Goal: Information Seeking & Learning: Learn about a topic

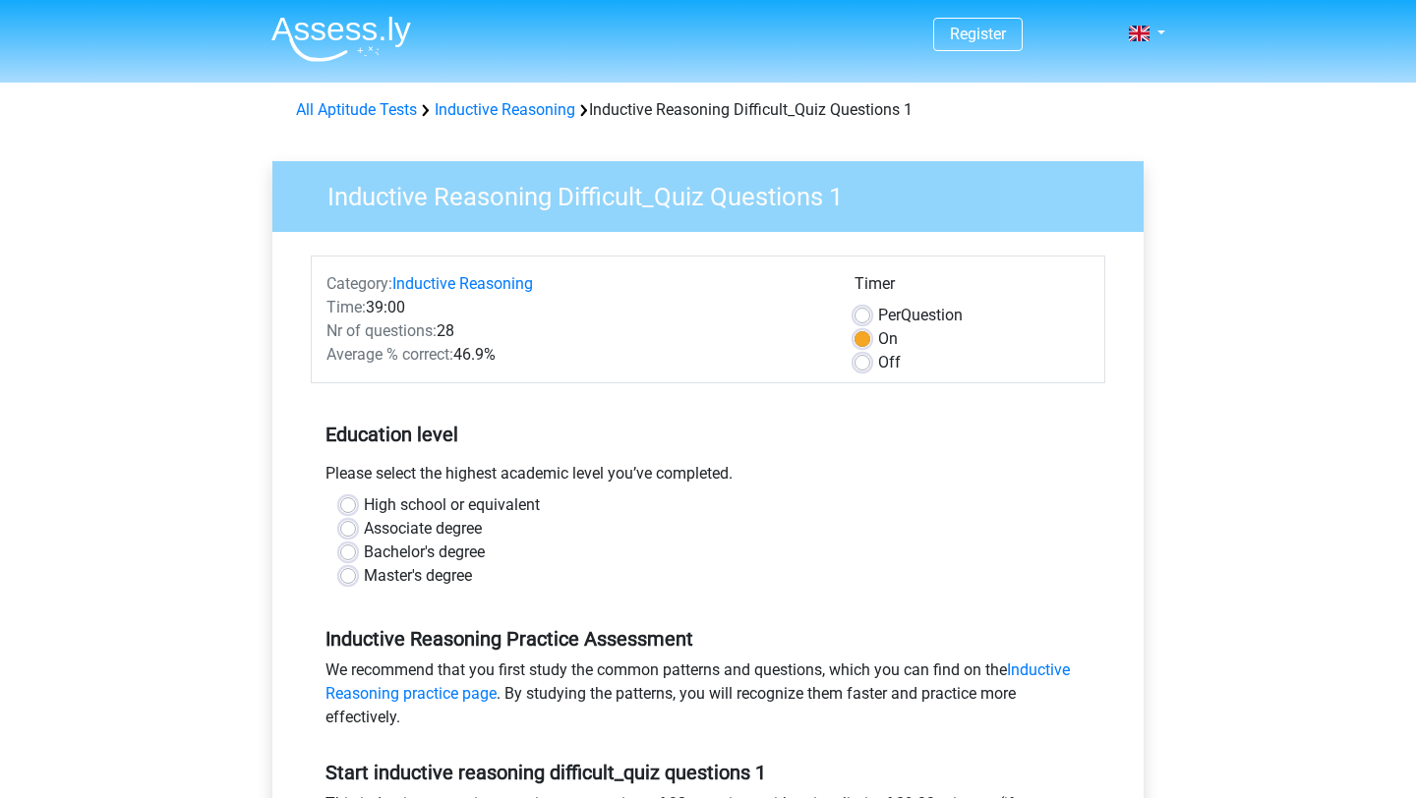
click at [427, 575] on label "Master's degree" at bounding box center [418, 576] width 108 height 24
click at [356, 575] on input "Master's degree" at bounding box center [348, 574] width 16 height 20
radio input "true"
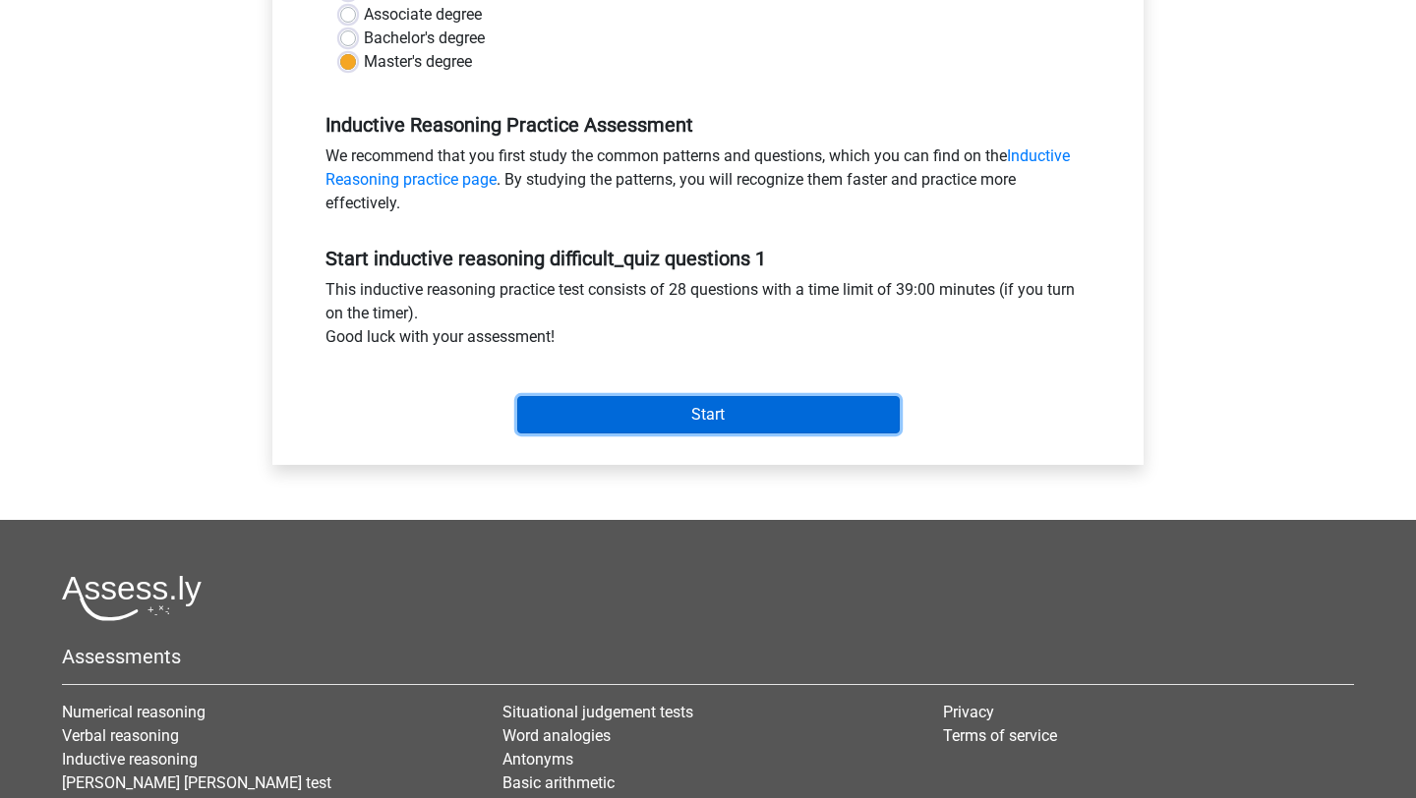
click at [707, 422] on input "Start" at bounding box center [708, 414] width 382 height 37
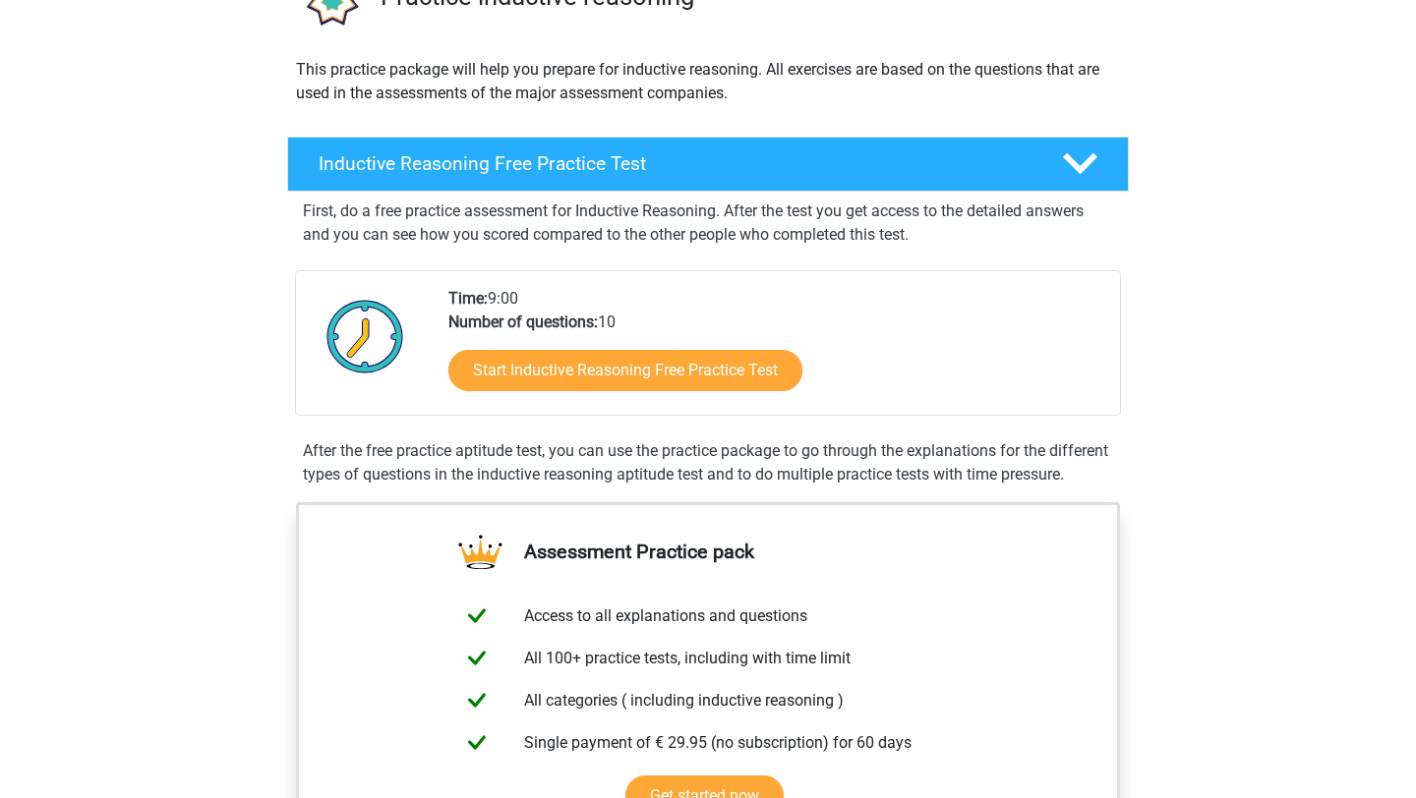
scroll to position [124, 0]
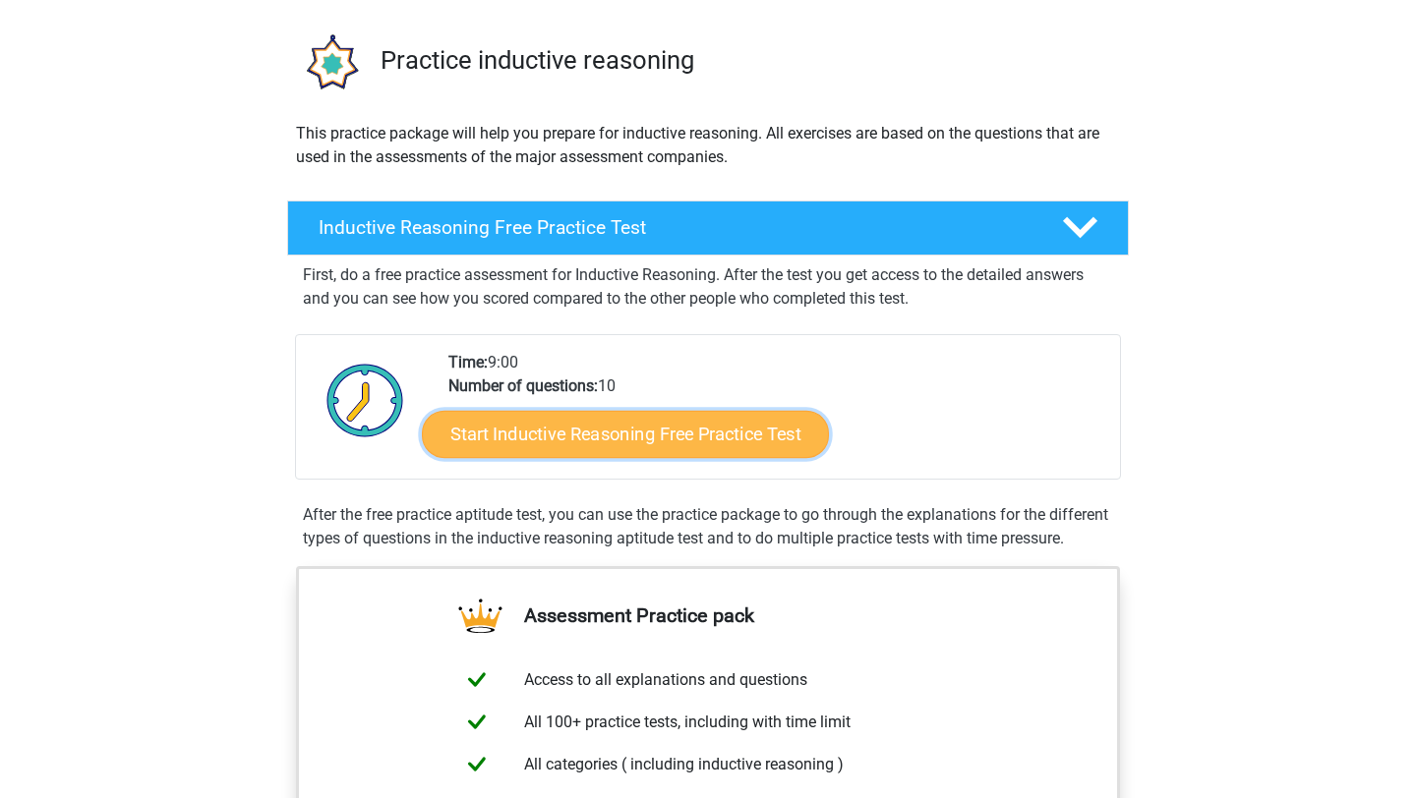
click at [609, 442] on link "Start Inductive Reasoning Free Practice Test" at bounding box center [625, 433] width 407 height 47
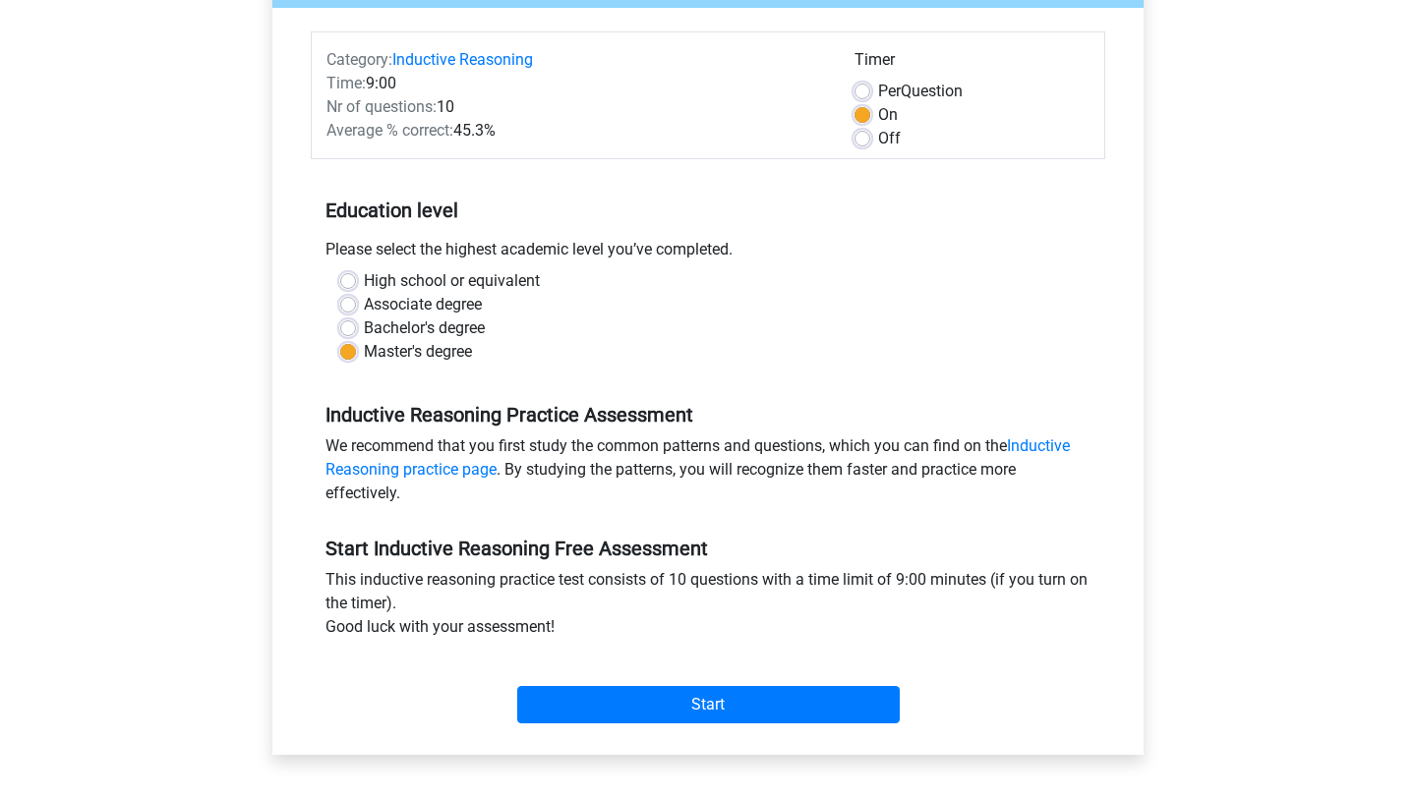
scroll to position [411, 0]
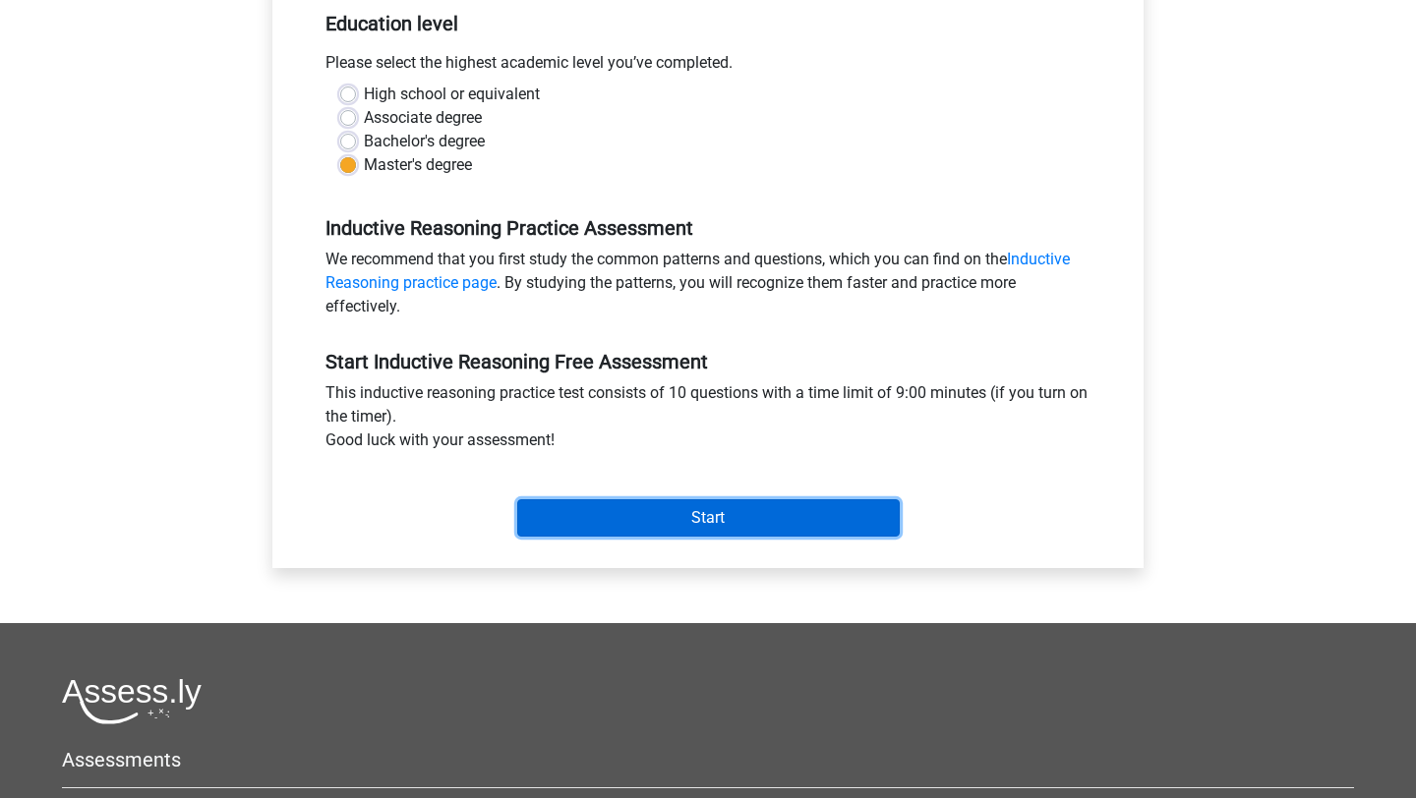
click at [649, 506] on input "Start" at bounding box center [708, 517] width 382 height 37
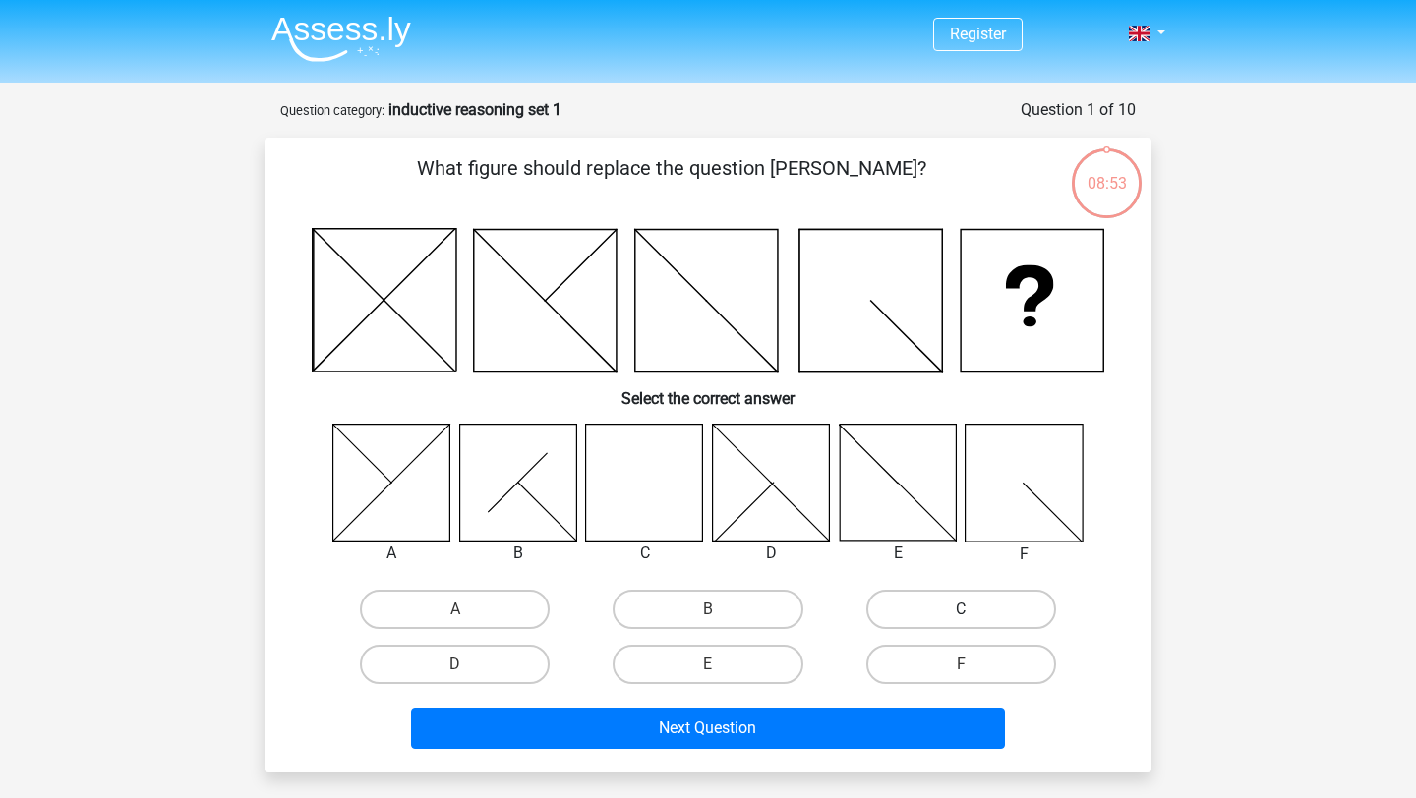
click at [988, 602] on label "C" at bounding box center [961, 609] width 190 height 39
click at [973, 609] on input "C" at bounding box center [966, 615] width 13 height 13
radio input "true"
click at [816, 702] on div "Next Question" at bounding box center [708, 724] width 824 height 65
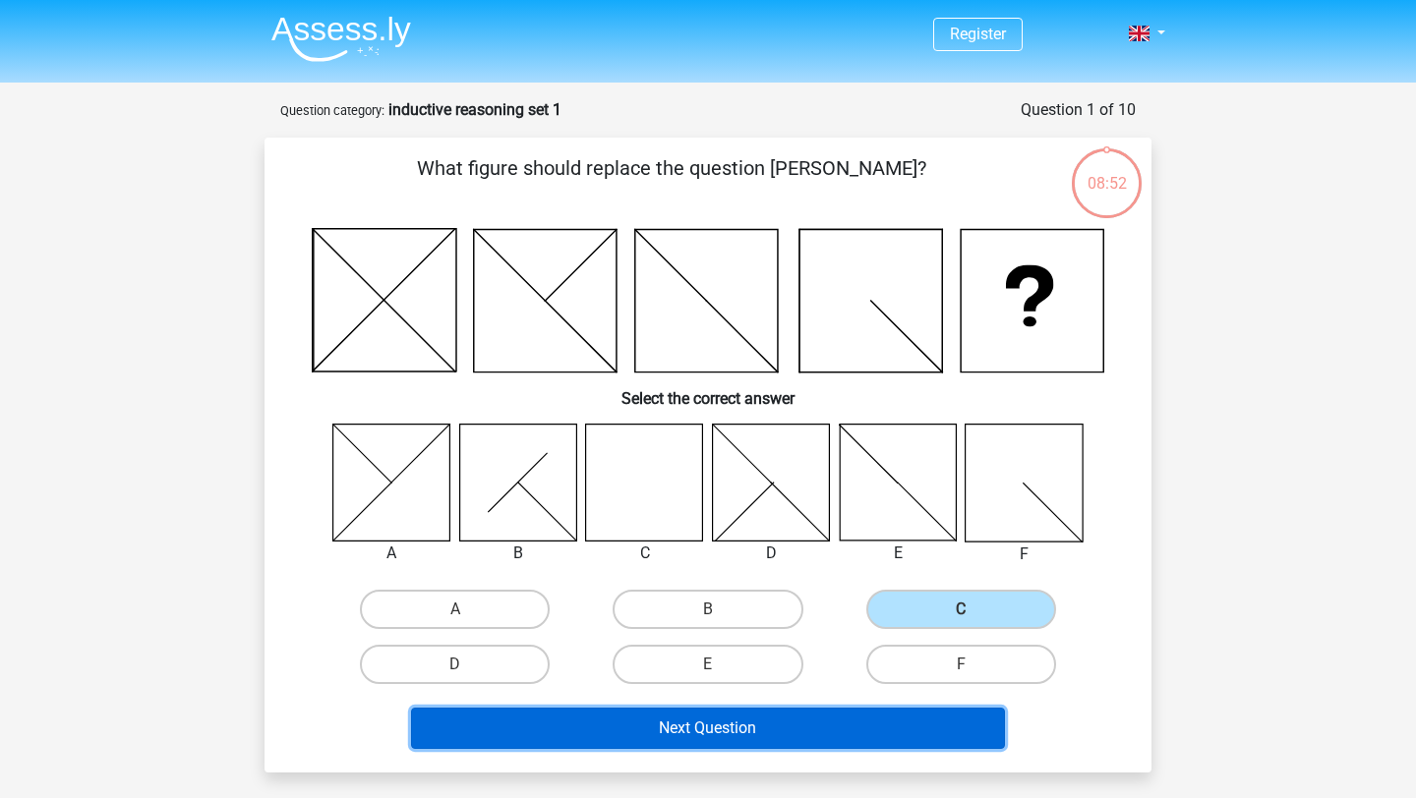
click at [816, 713] on button "Next Question" at bounding box center [708, 728] width 595 height 41
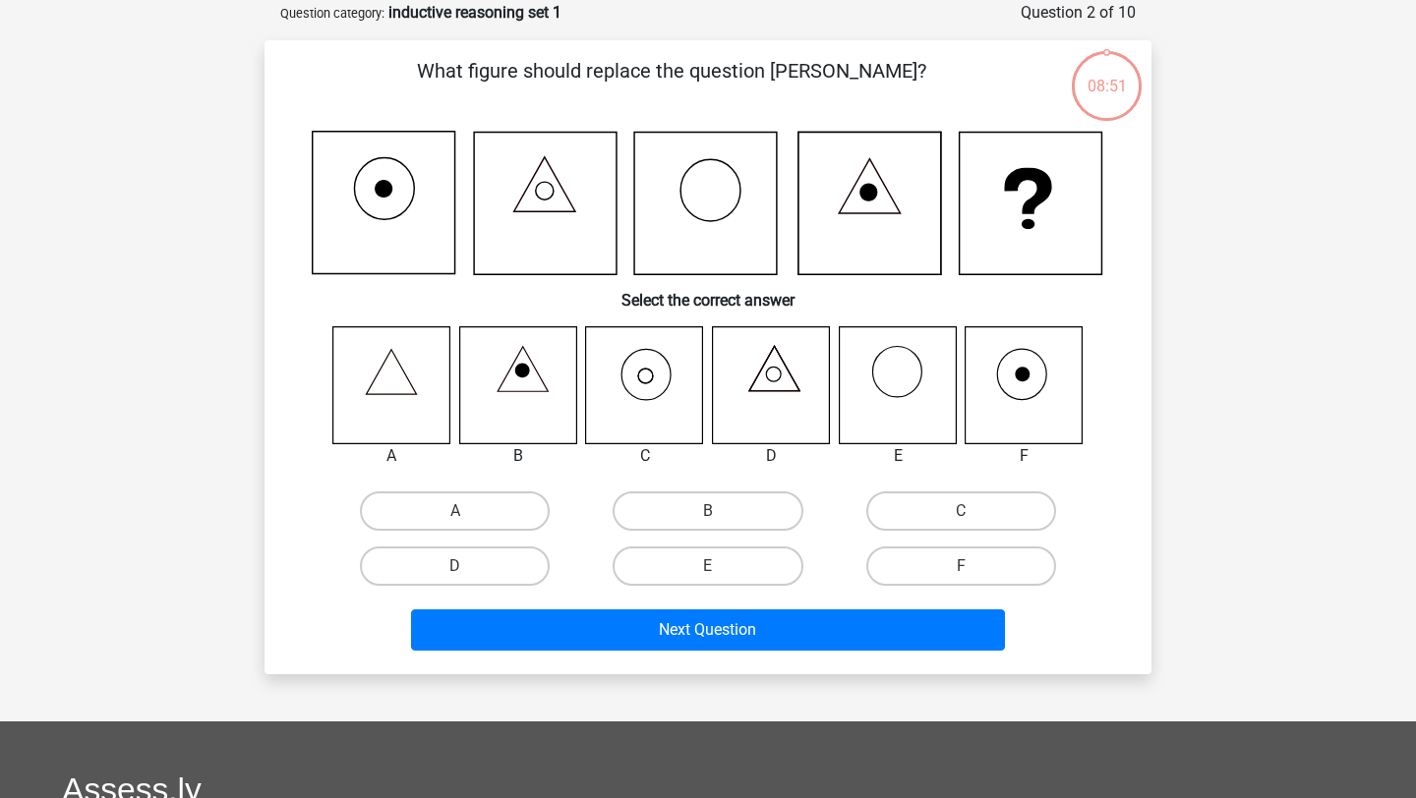
scroll to position [98, 0]
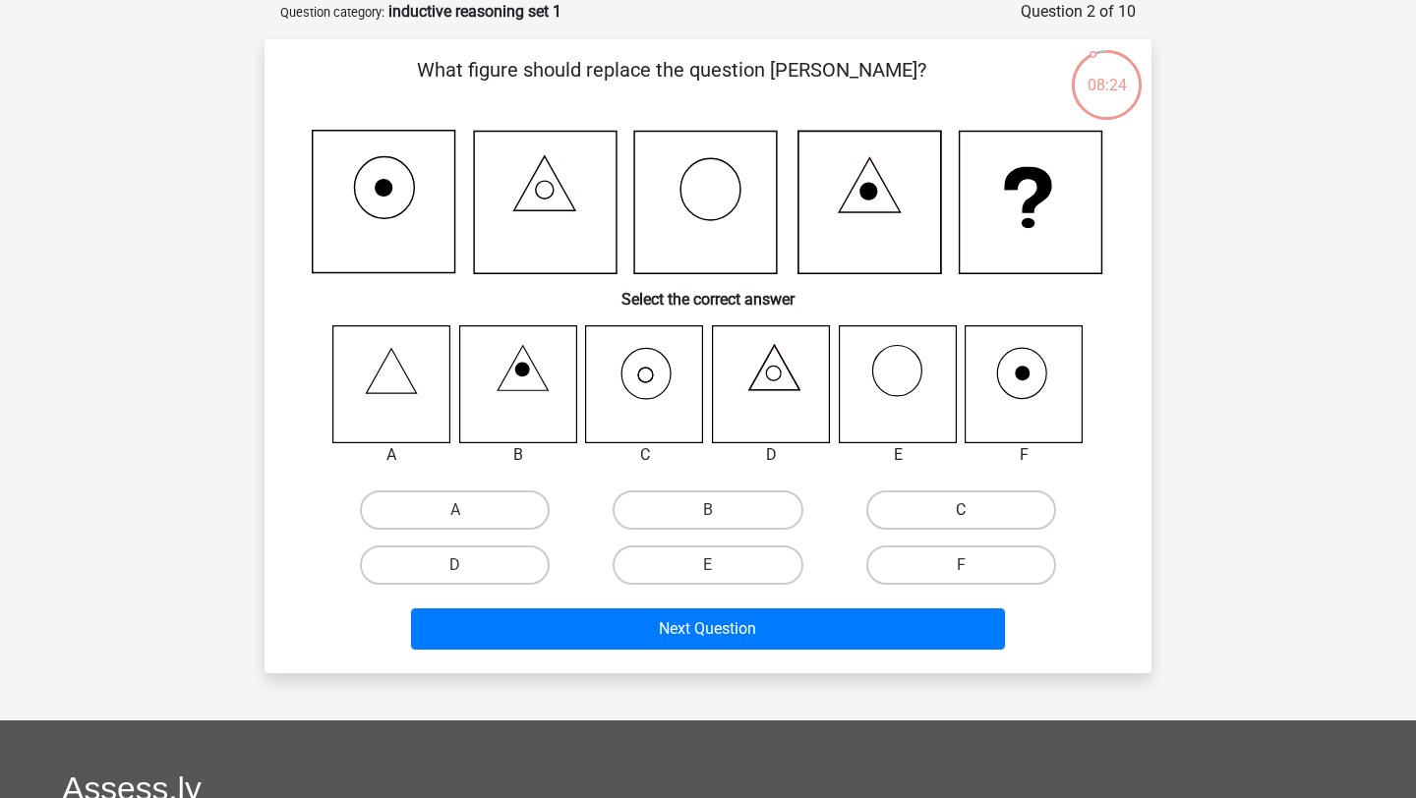
click at [944, 505] on label "C" at bounding box center [961, 510] width 190 height 39
click at [960, 510] on input "C" at bounding box center [966, 516] width 13 height 13
radio input "true"
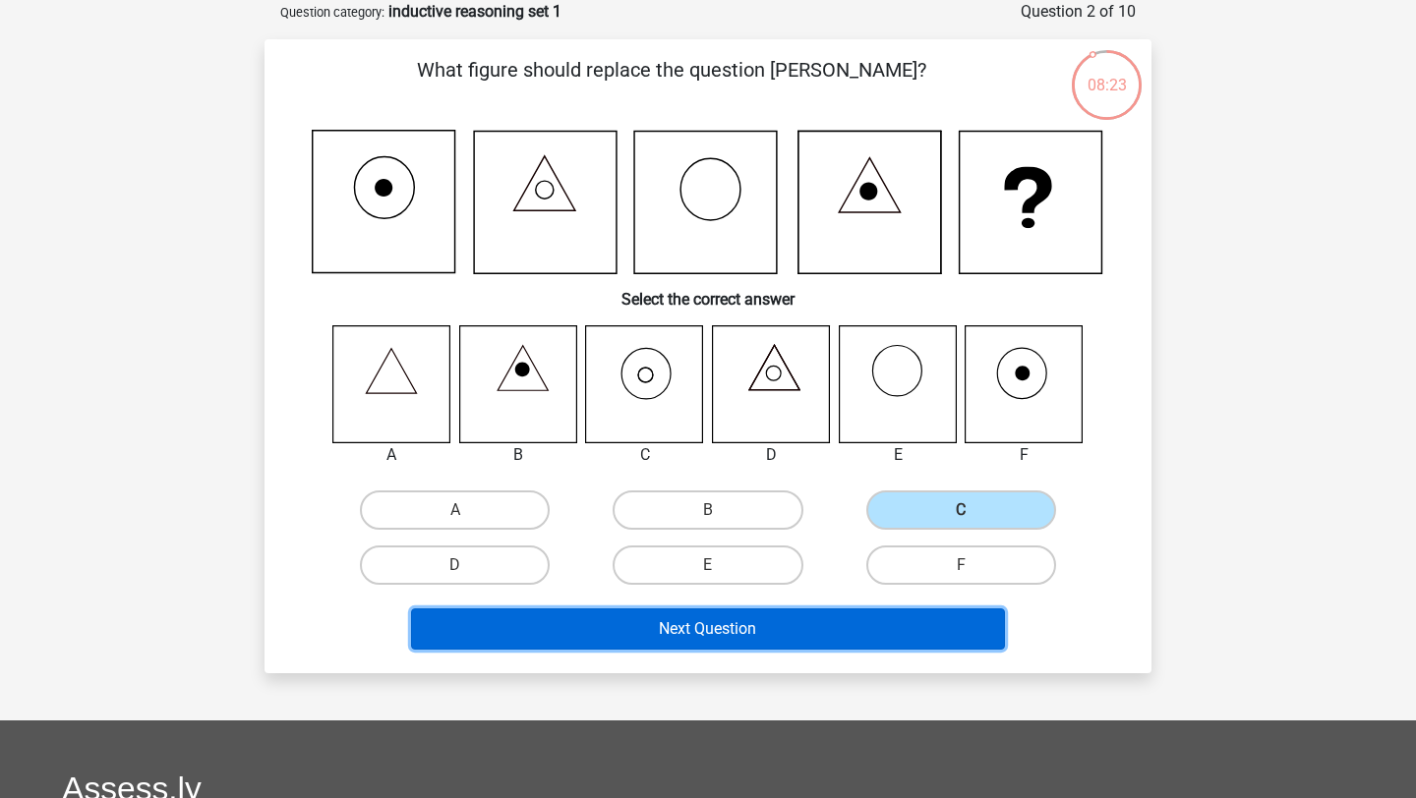
click at [847, 641] on button "Next Question" at bounding box center [708, 628] width 595 height 41
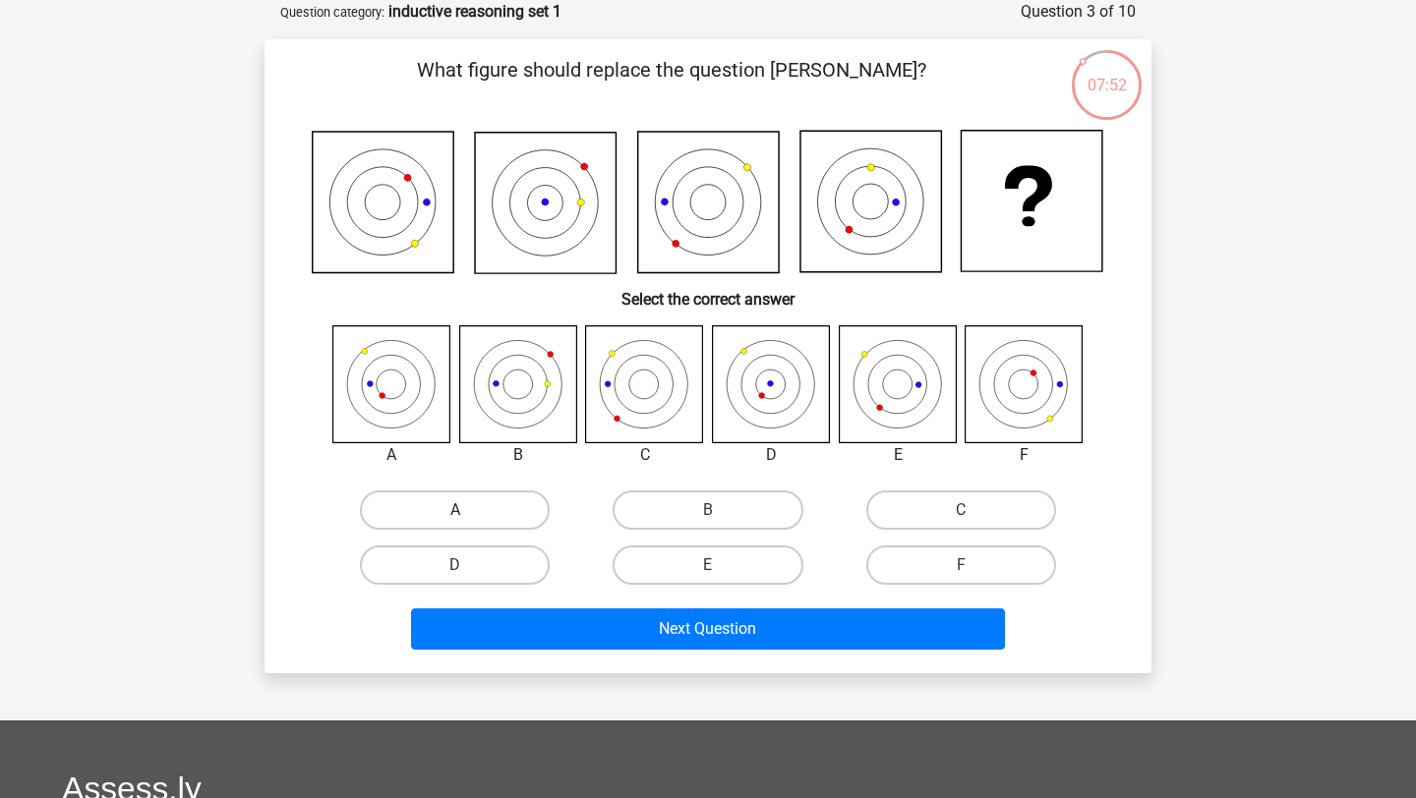
click at [453, 504] on label "A" at bounding box center [455, 510] width 190 height 39
click at [455, 510] on input "A" at bounding box center [461, 516] width 13 height 13
radio input "true"
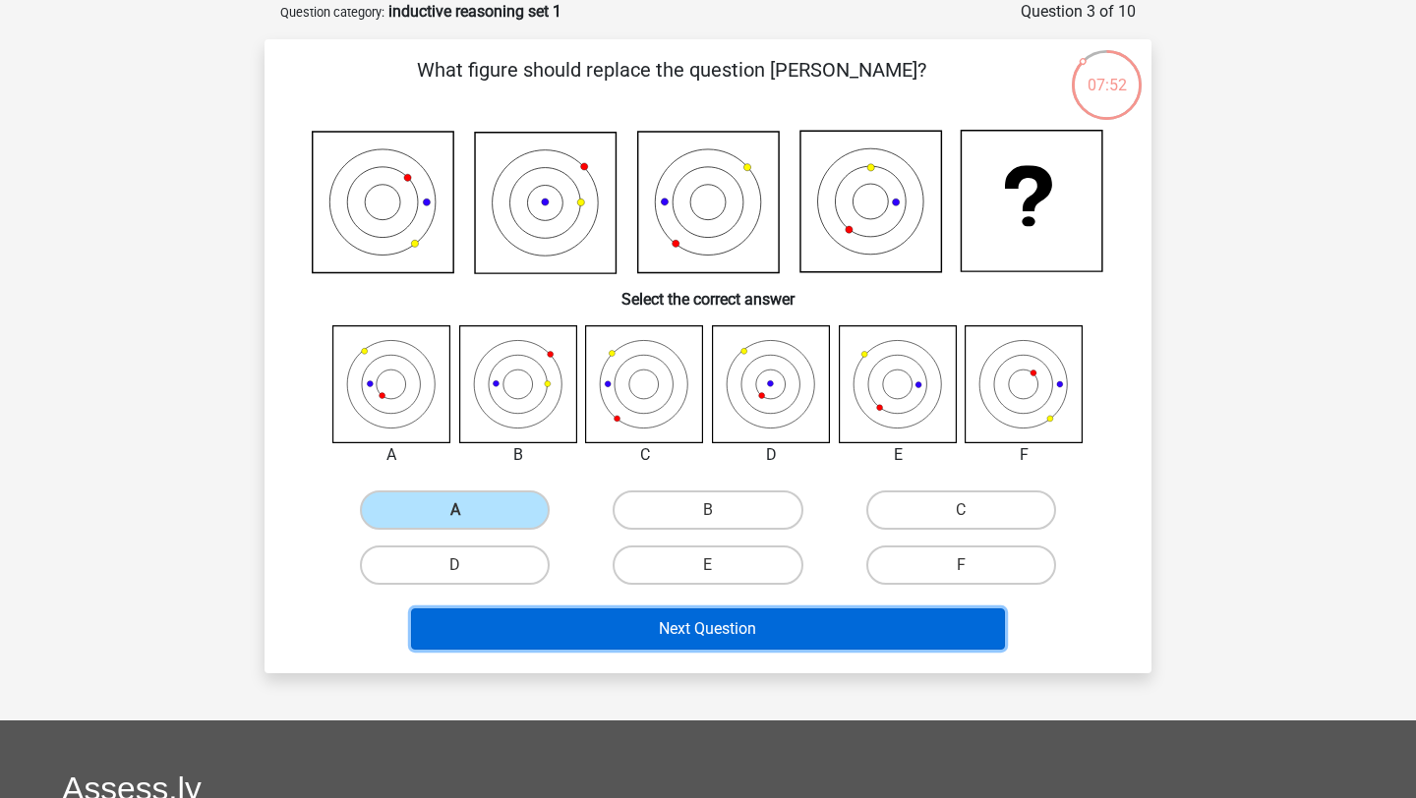
click at [605, 630] on button "Next Question" at bounding box center [708, 628] width 595 height 41
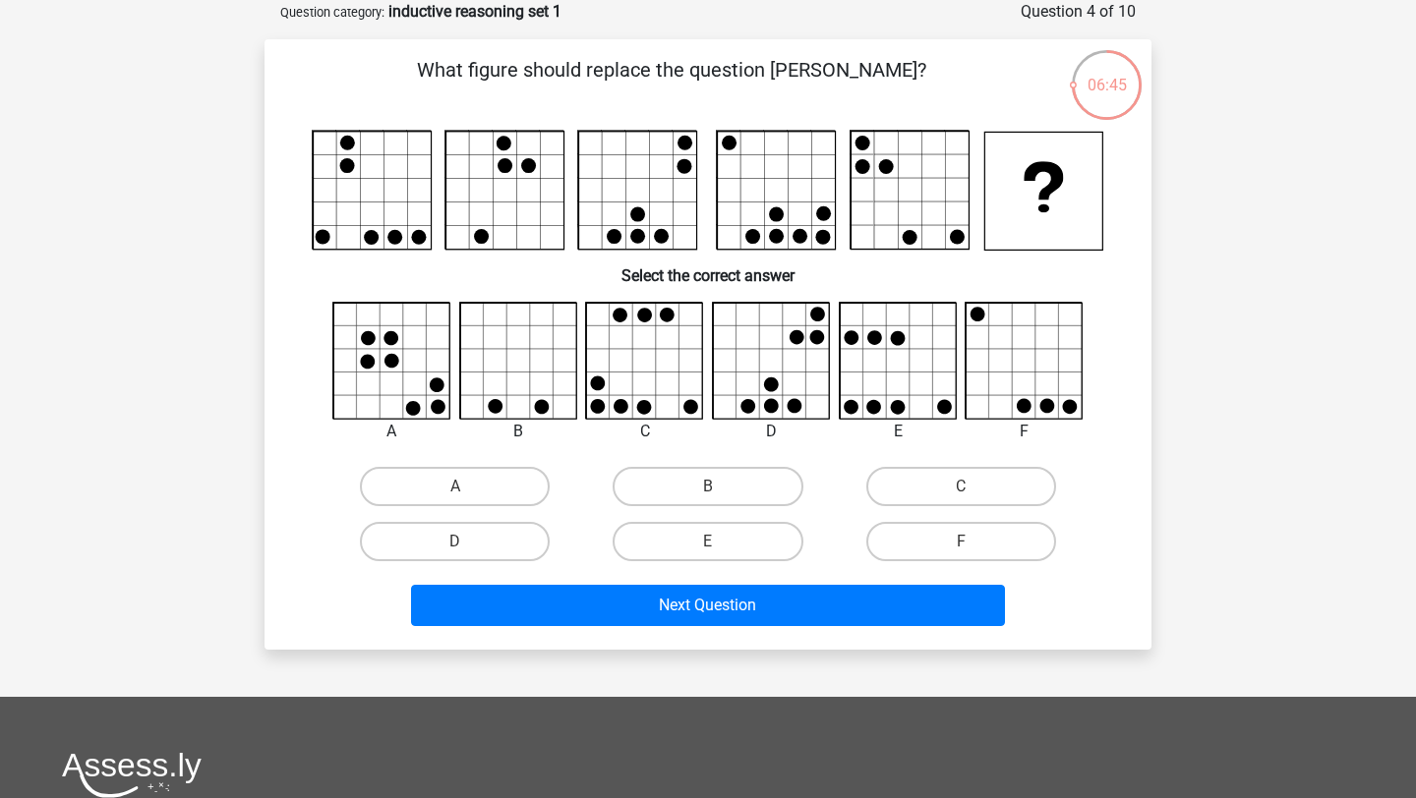
click at [803, 628] on div "Next Question" at bounding box center [707, 609] width 759 height 49
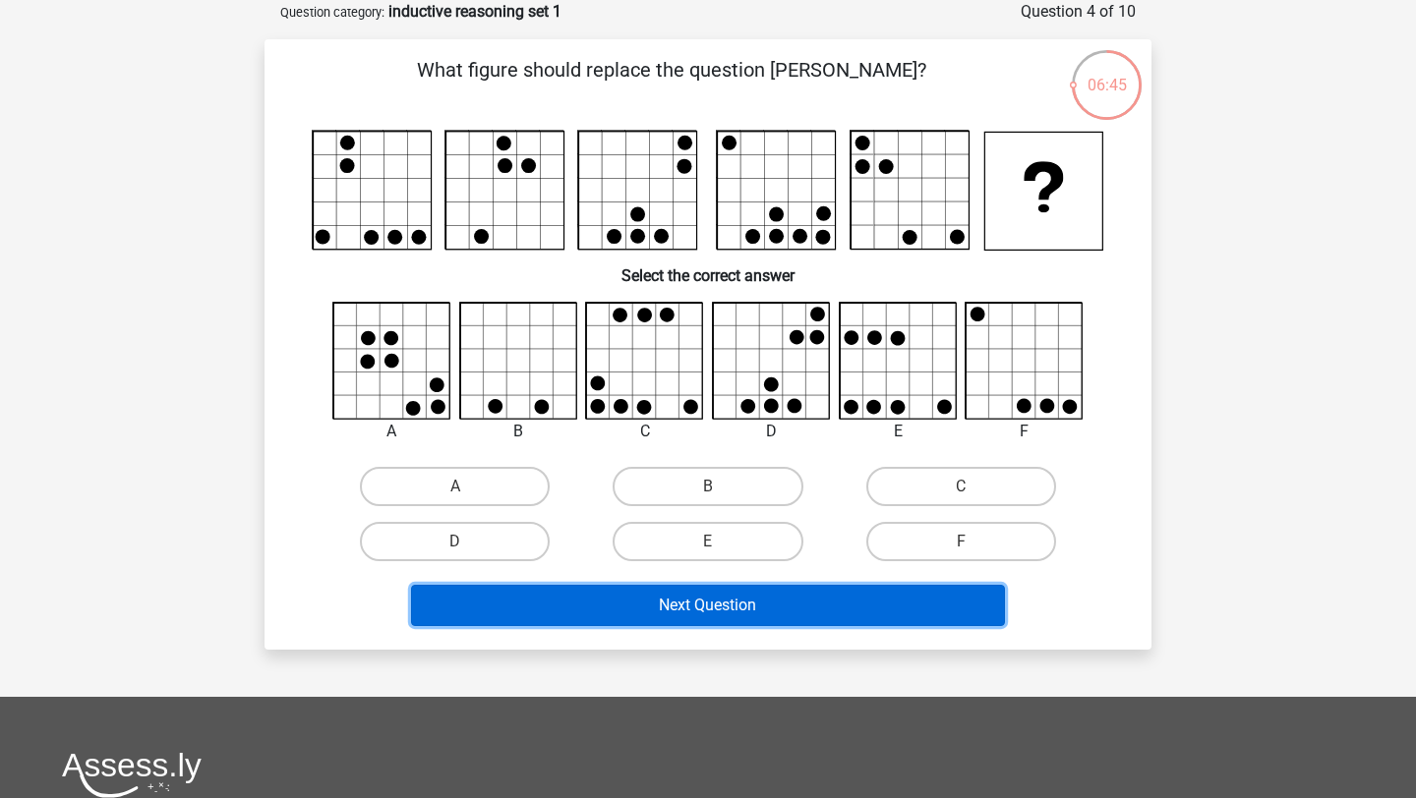
click at [803, 602] on button "Next Question" at bounding box center [708, 605] width 595 height 41
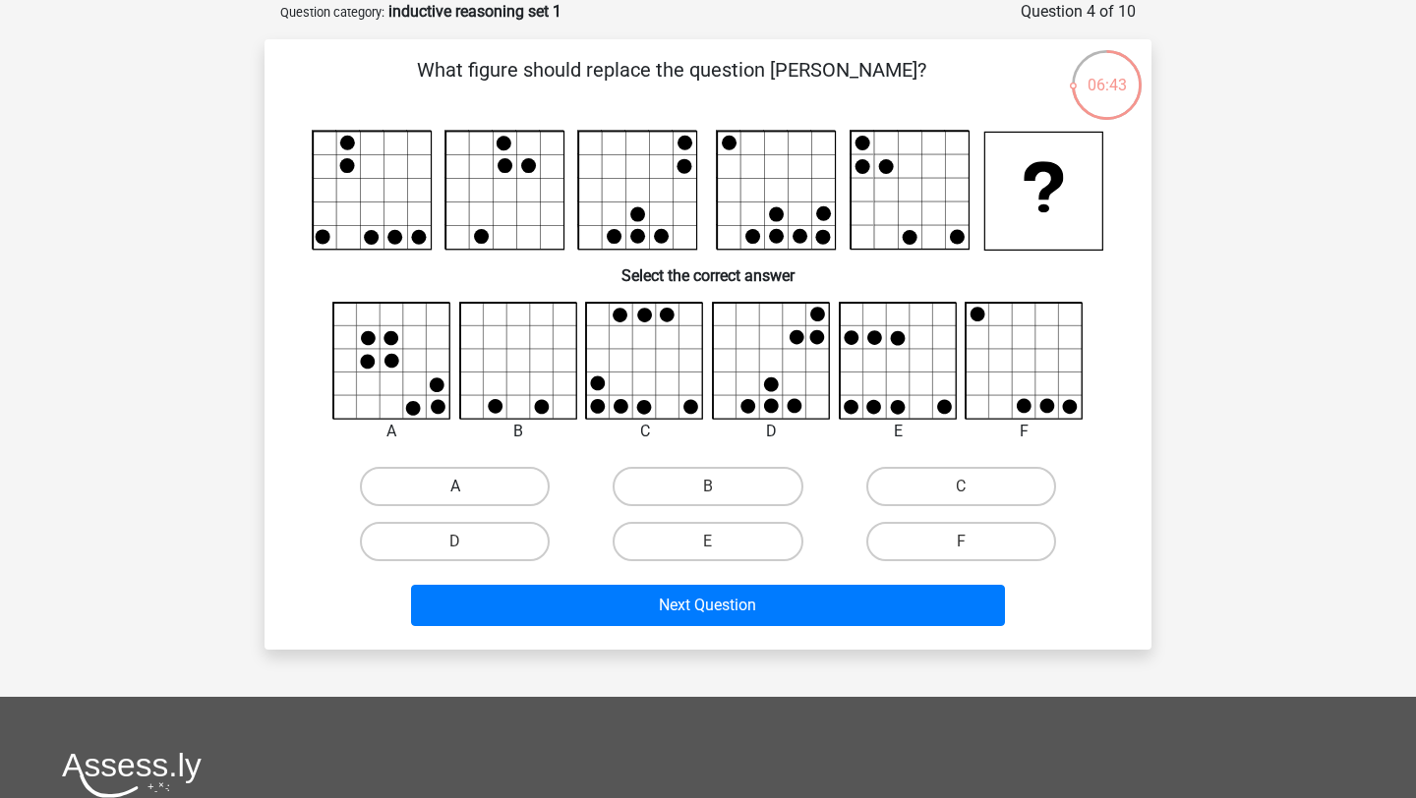
click at [533, 492] on label "A" at bounding box center [455, 486] width 190 height 39
click at [468, 492] on input "A" at bounding box center [461, 493] width 13 height 13
radio input "true"
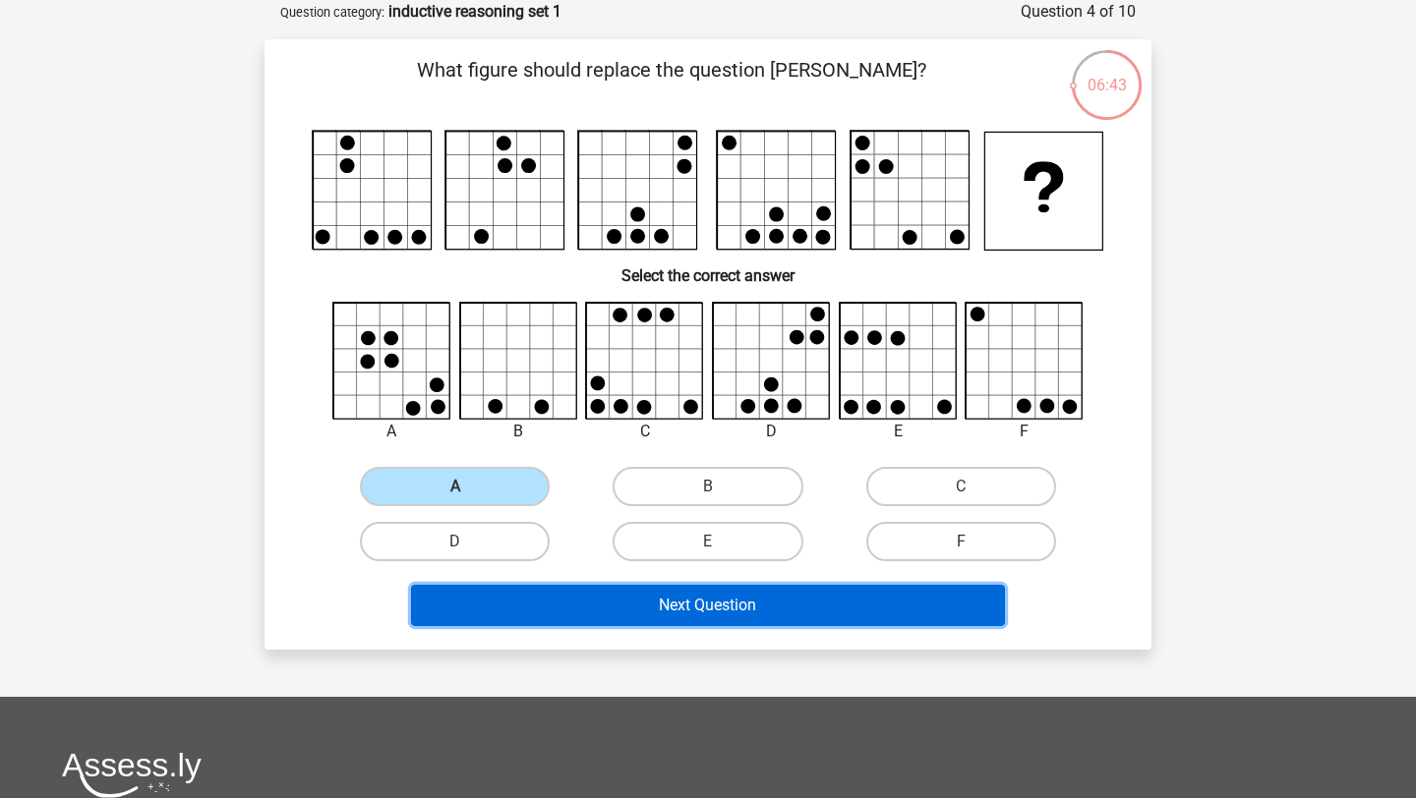
click at [617, 605] on button "Next Question" at bounding box center [708, 605] width 595 height 41
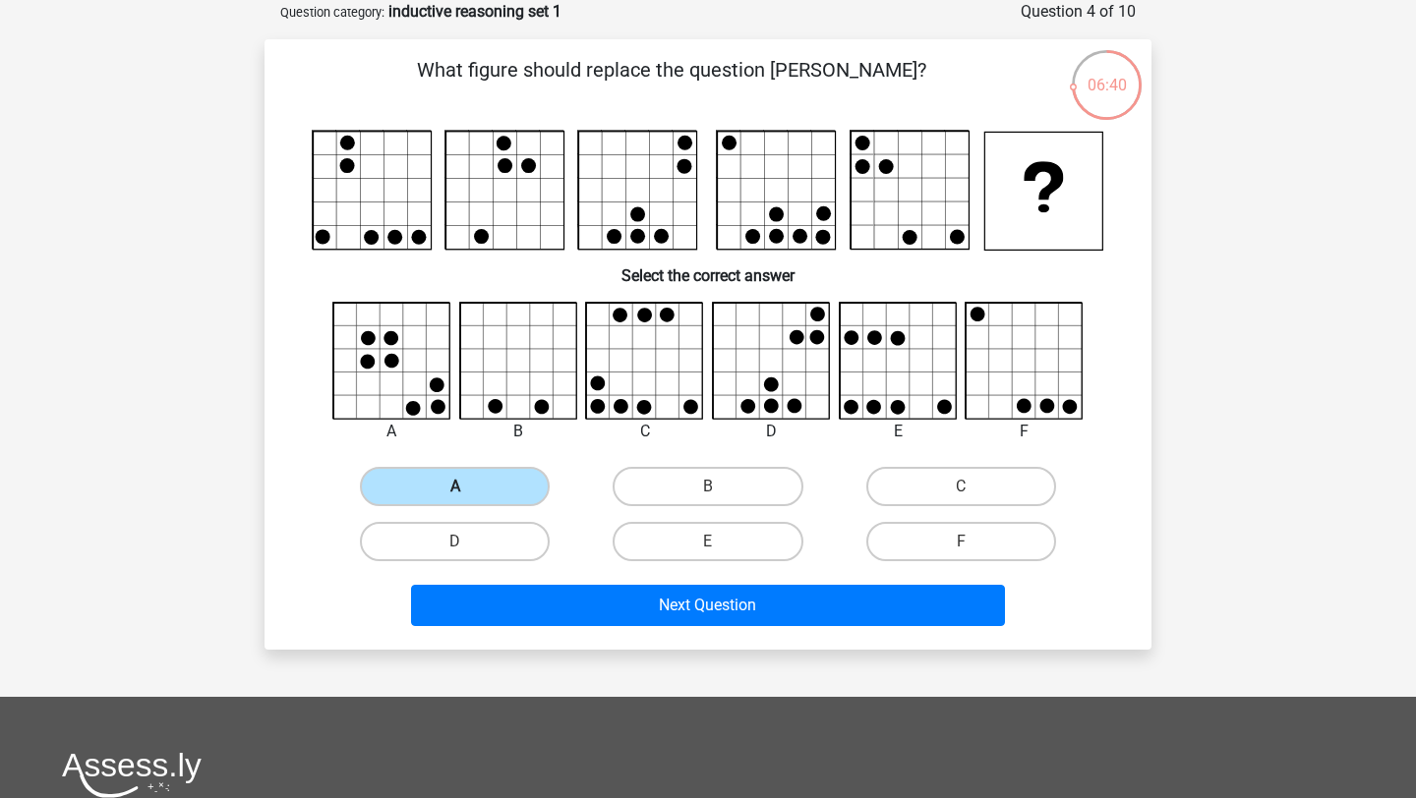
click at [515, 475] on label "A" at bounding box center [455, 486] width 190 height 39
click at [468, 487] on input "A" at bounding box center [461, 493] width 13 height 13
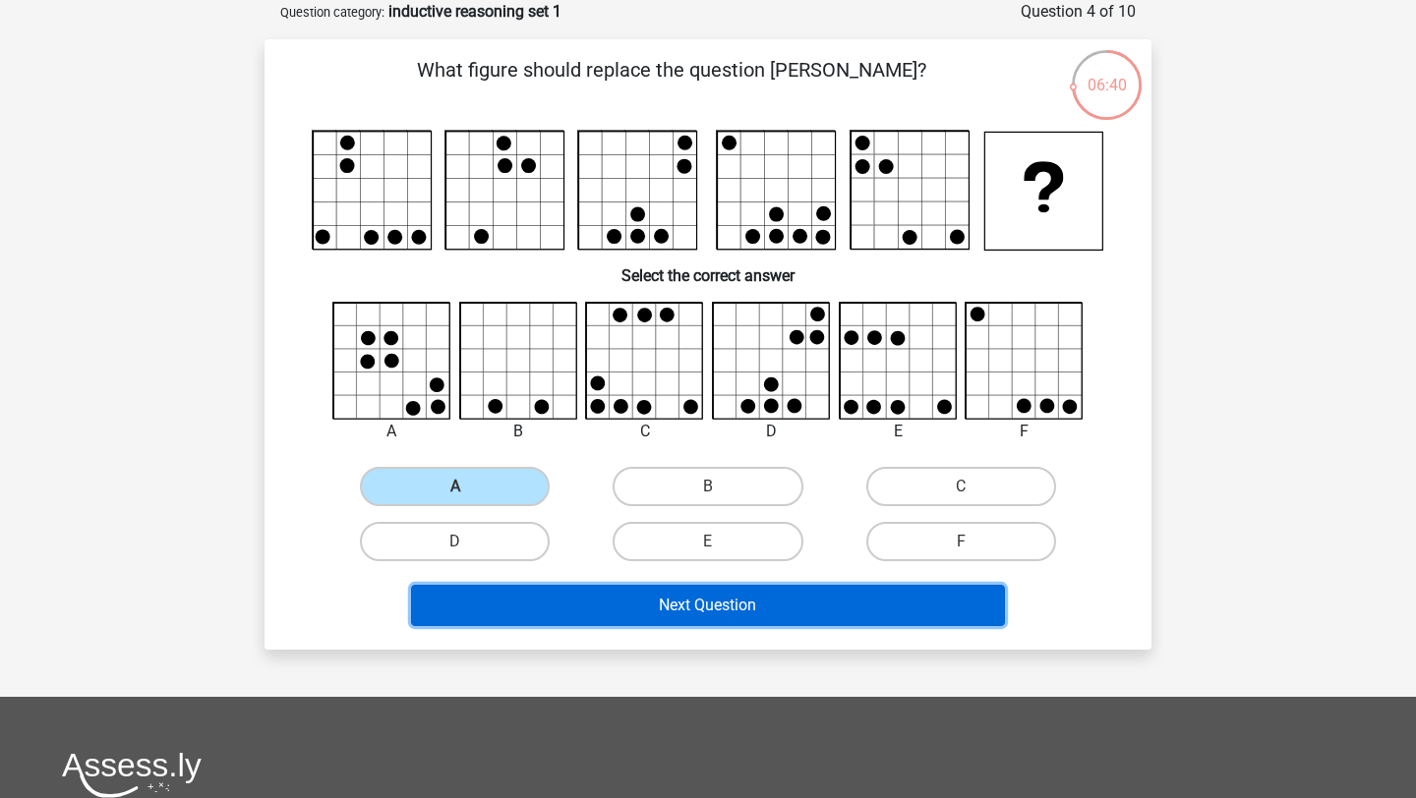
click at [580, 596] on button "Next Question" at bounding box center [708, 605] width 595 height 41
click at [580, 598] on button "Next Question" at bounding box center [708, 605] width 595 height 41
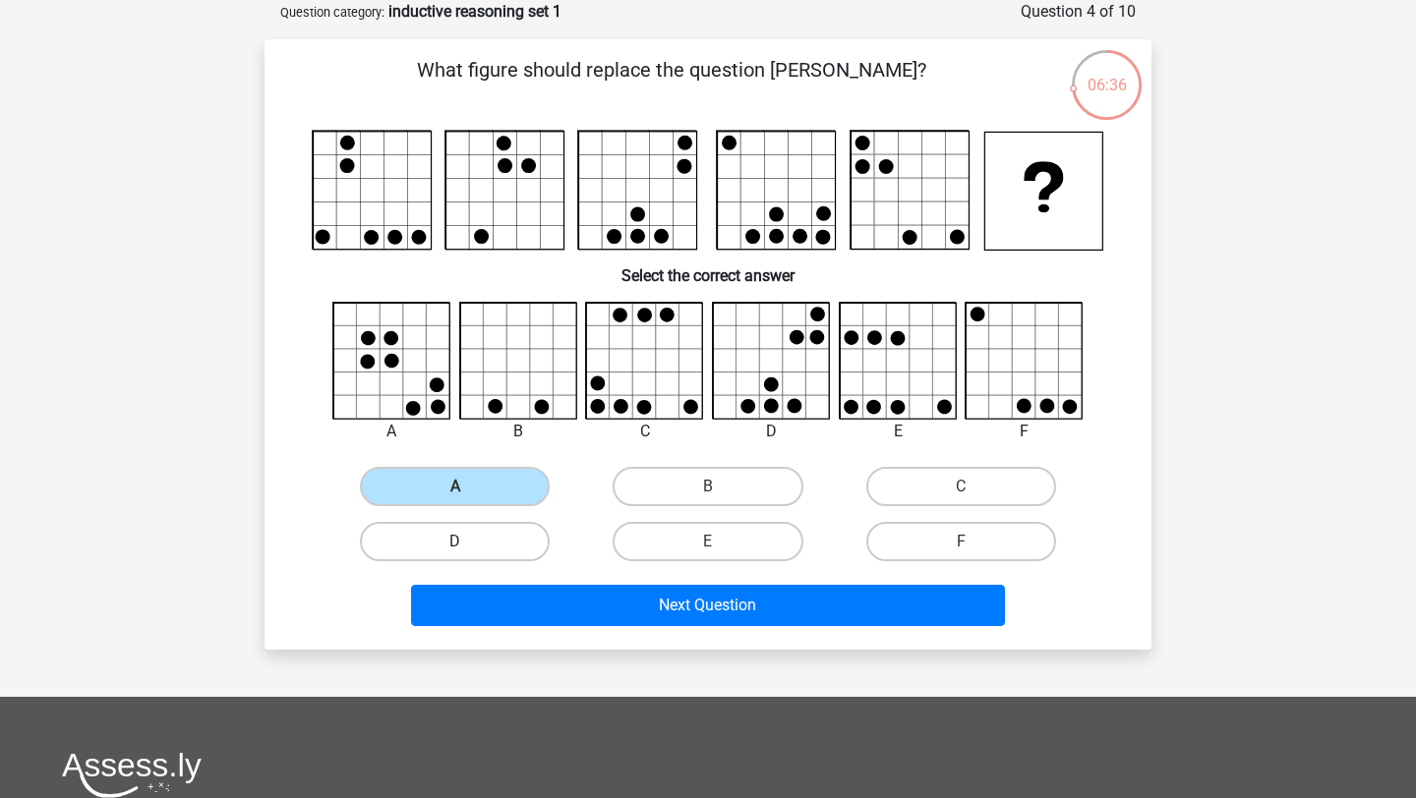
click at [523, 528] on label "D" at bounding box center [455, 541] width 190 height 39
click at [468, 542] on input "D" at bounding box center [461, 548] width 13 height 13
radio input "true"
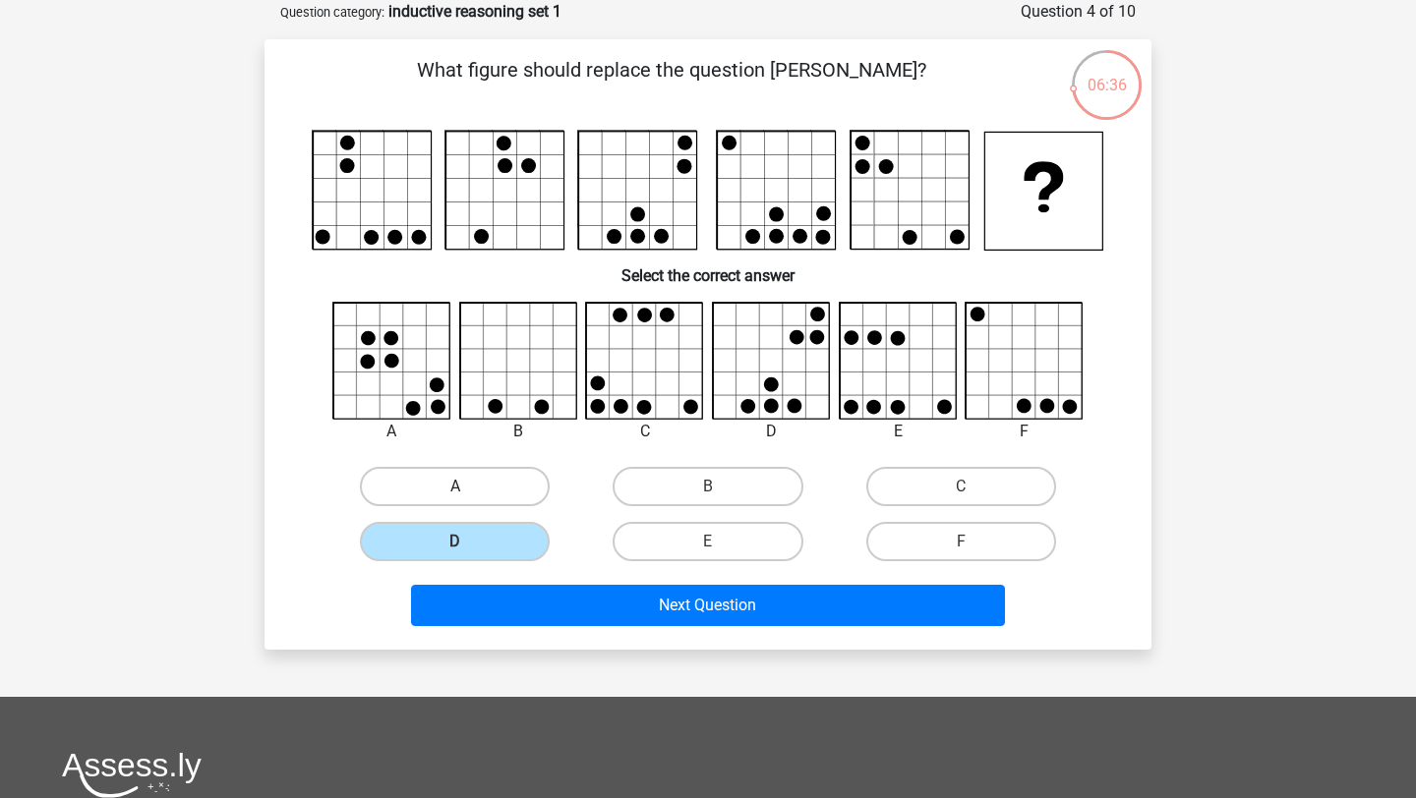
click at [501, 478] on label "A" at bounding box center [455, 486] width 190 height 39
click at [468, 487] on input "A" at bounding box center [461, 493] width 13 height 13
radio input "true"
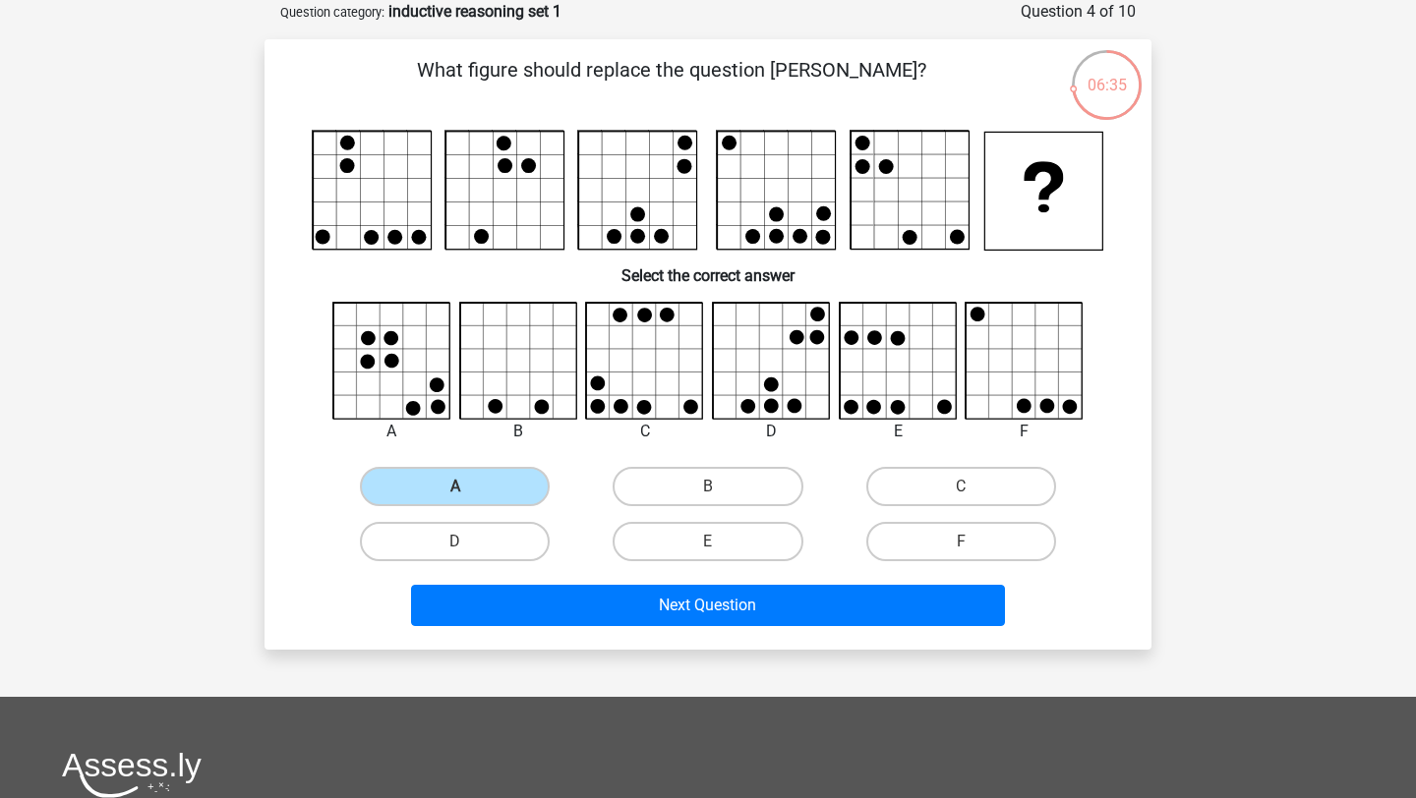
click at [632, 582] on div "Next Question" at bounding box center [708, 601] width 824 height 65
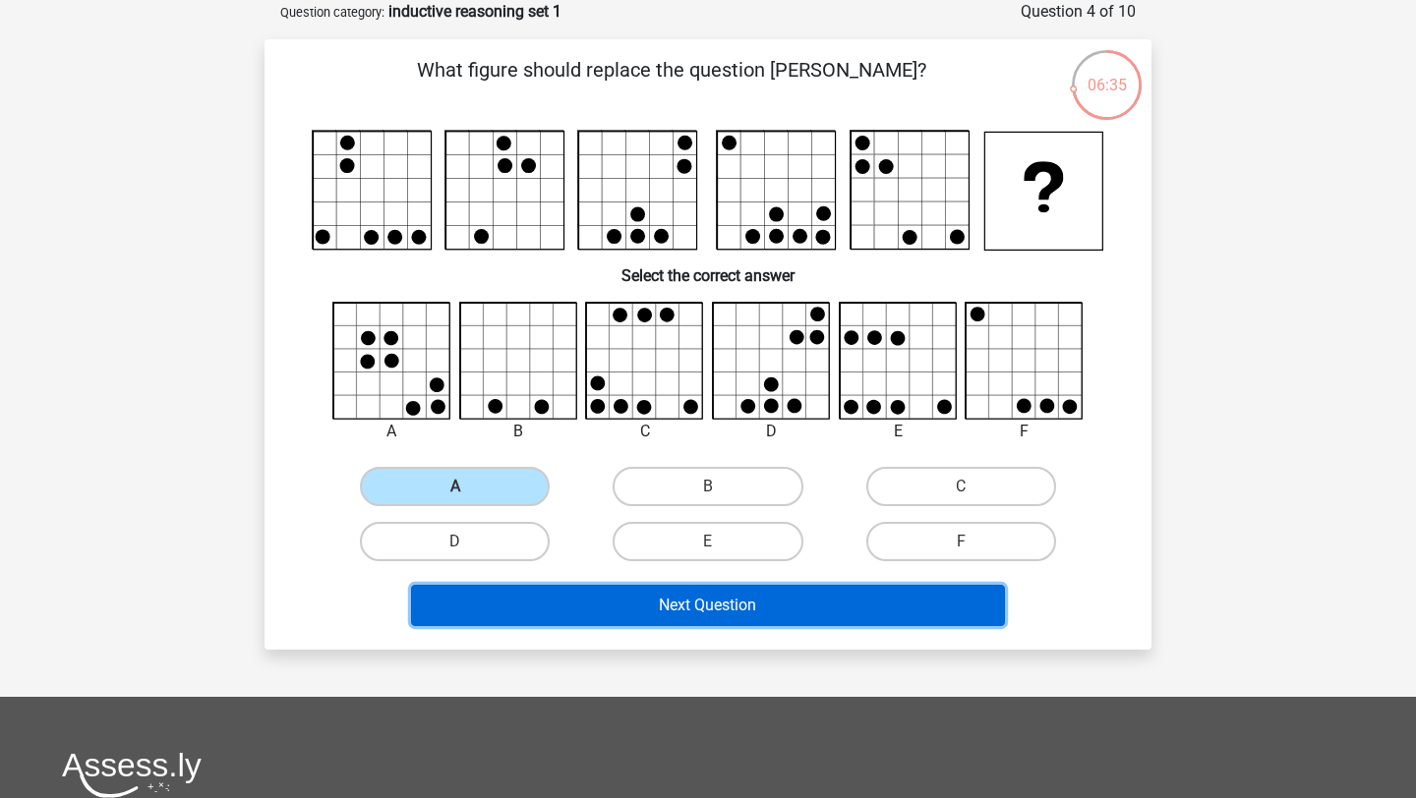
click at [632, 591] on button "Next Question" at bounding box center [708, 605] width 595 height 41
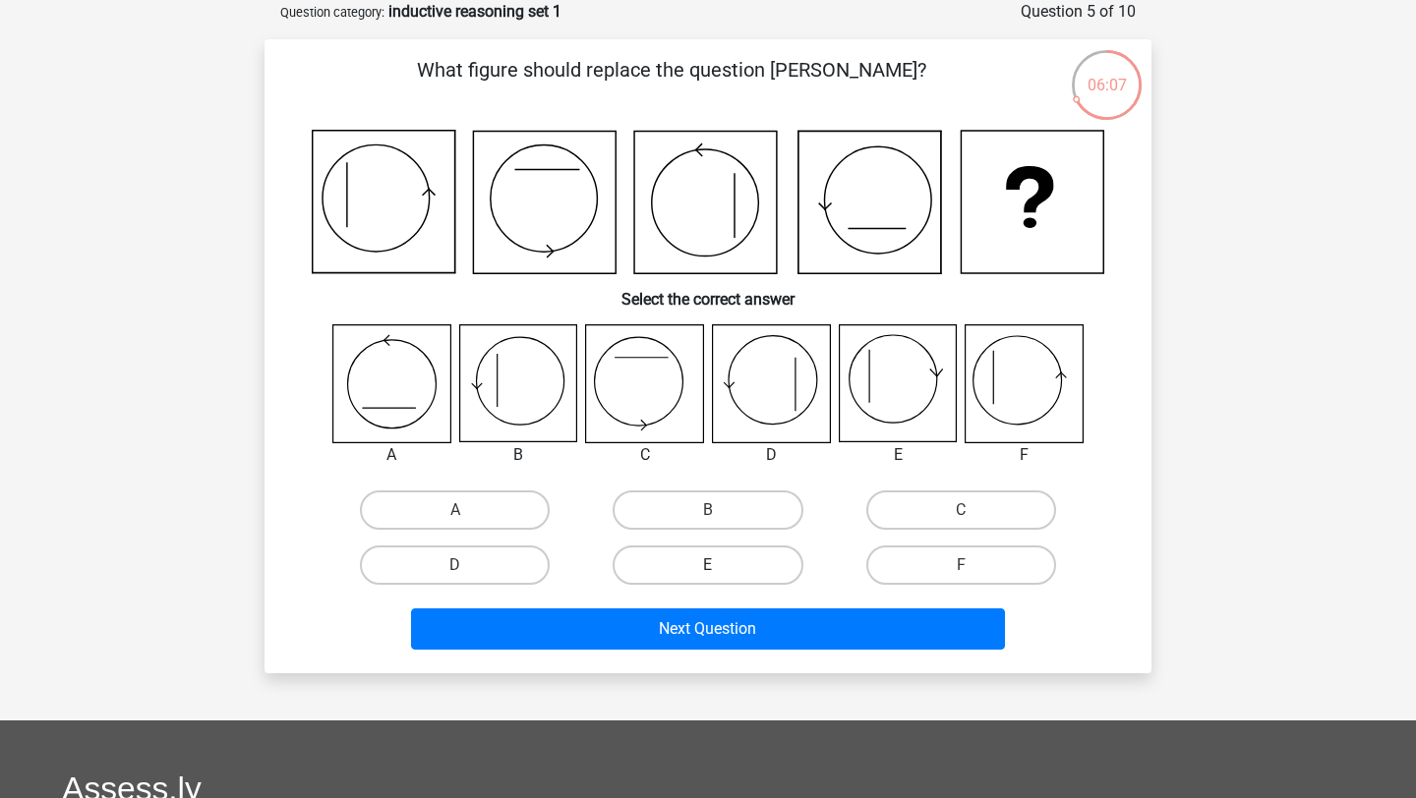
click at [694, 560] on label "E" at bounding box center [707, 565] width 190 height 39
click at [708, 565] on input "E" at bounding box center [714, 571] width 13 height 13
radio input "true"
click at [966, 553] on label "F" at bounding box center [961, 565] width 190 height 39
click at [966, 565] on input "F" at bounding box center [966, 571] width 13 height 13
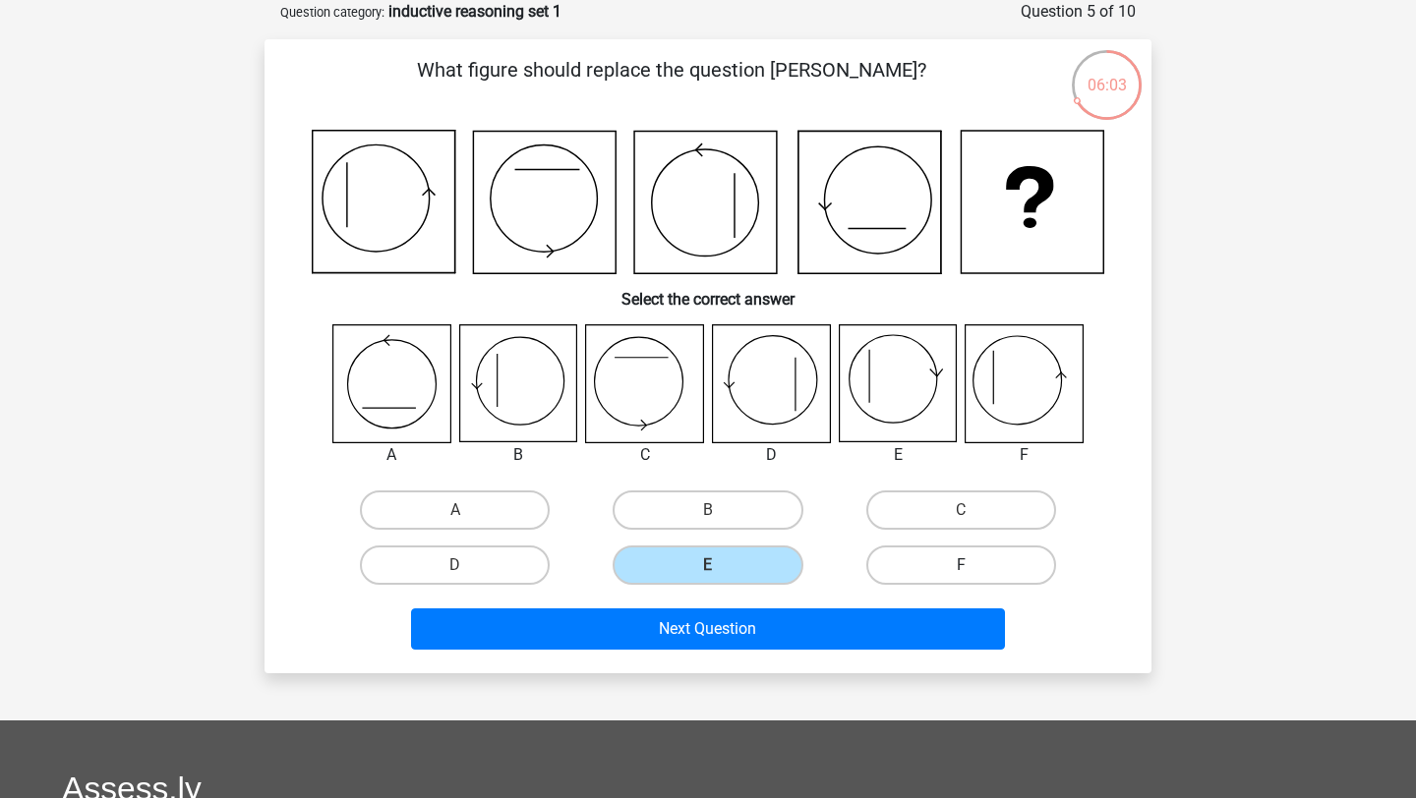
radio input "true"
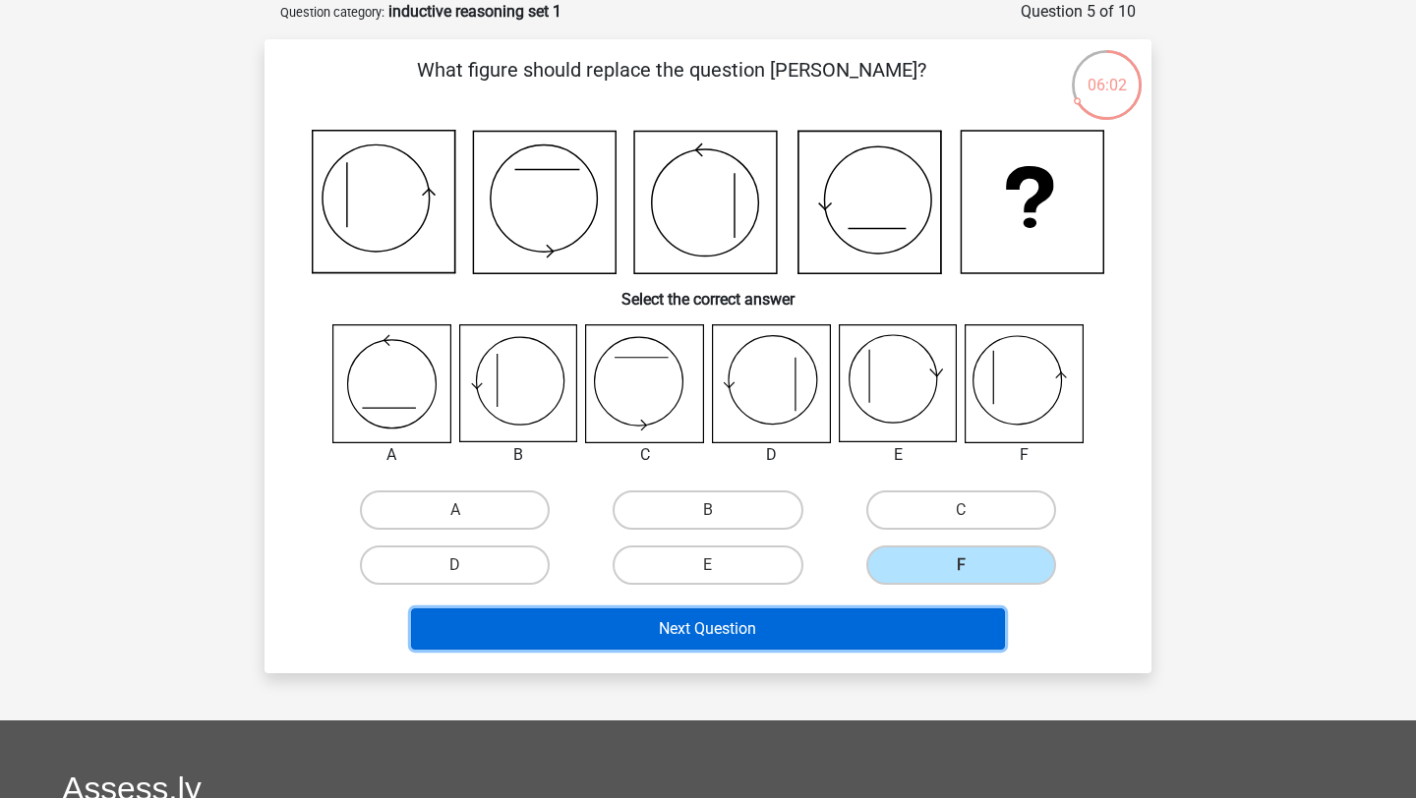
click at [930, 624] on button "Next Question" at bounding box center [708, 628] width 595 height 41
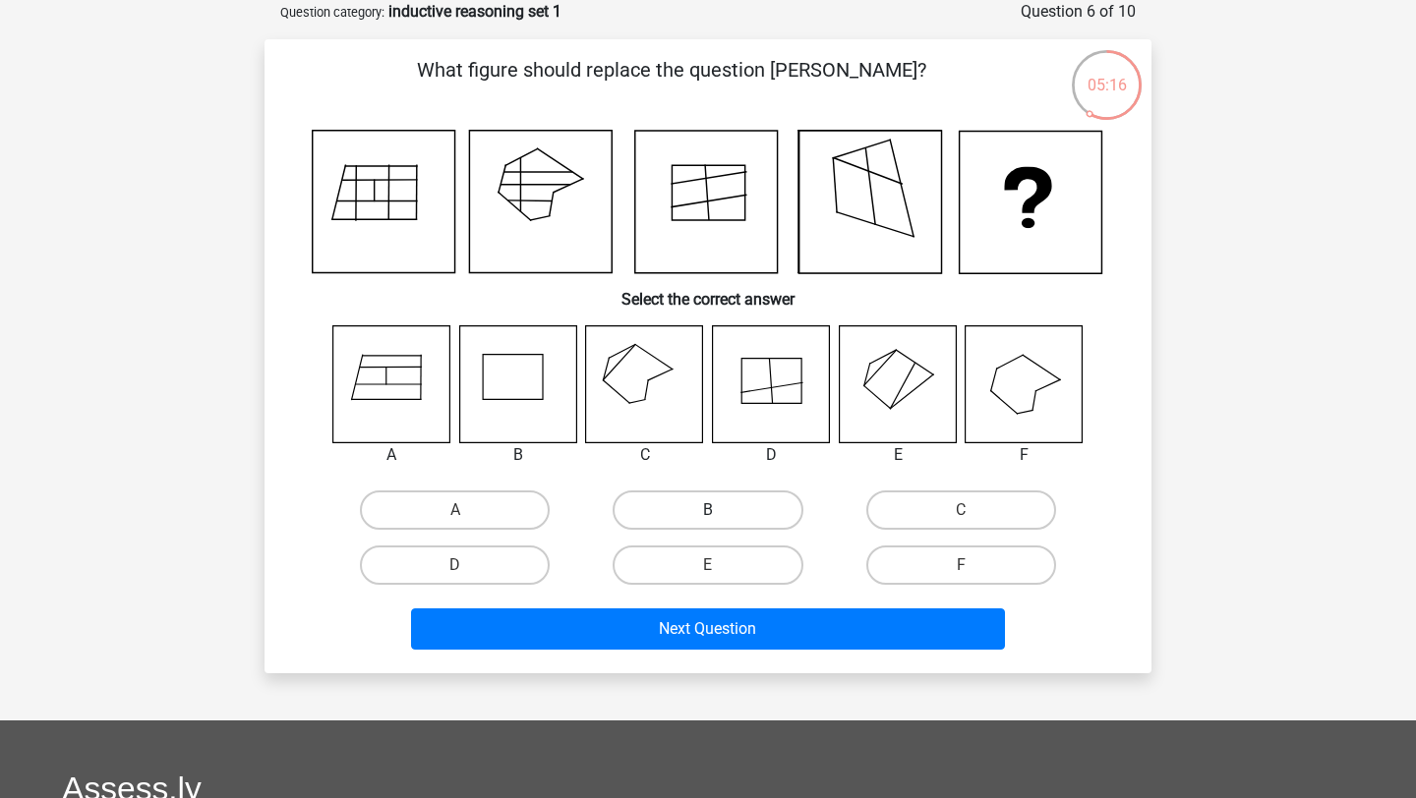
click at [745, 516] on label "B" at bounding box center [707, 510] width 190 height 39
click at [721, 516] on input "B" at bounding box center [714, 516] width 13 height 13
radio input "true"
click at [710, 606] on div "Next Question" at bounding box center [708, 625] width 824 height 65
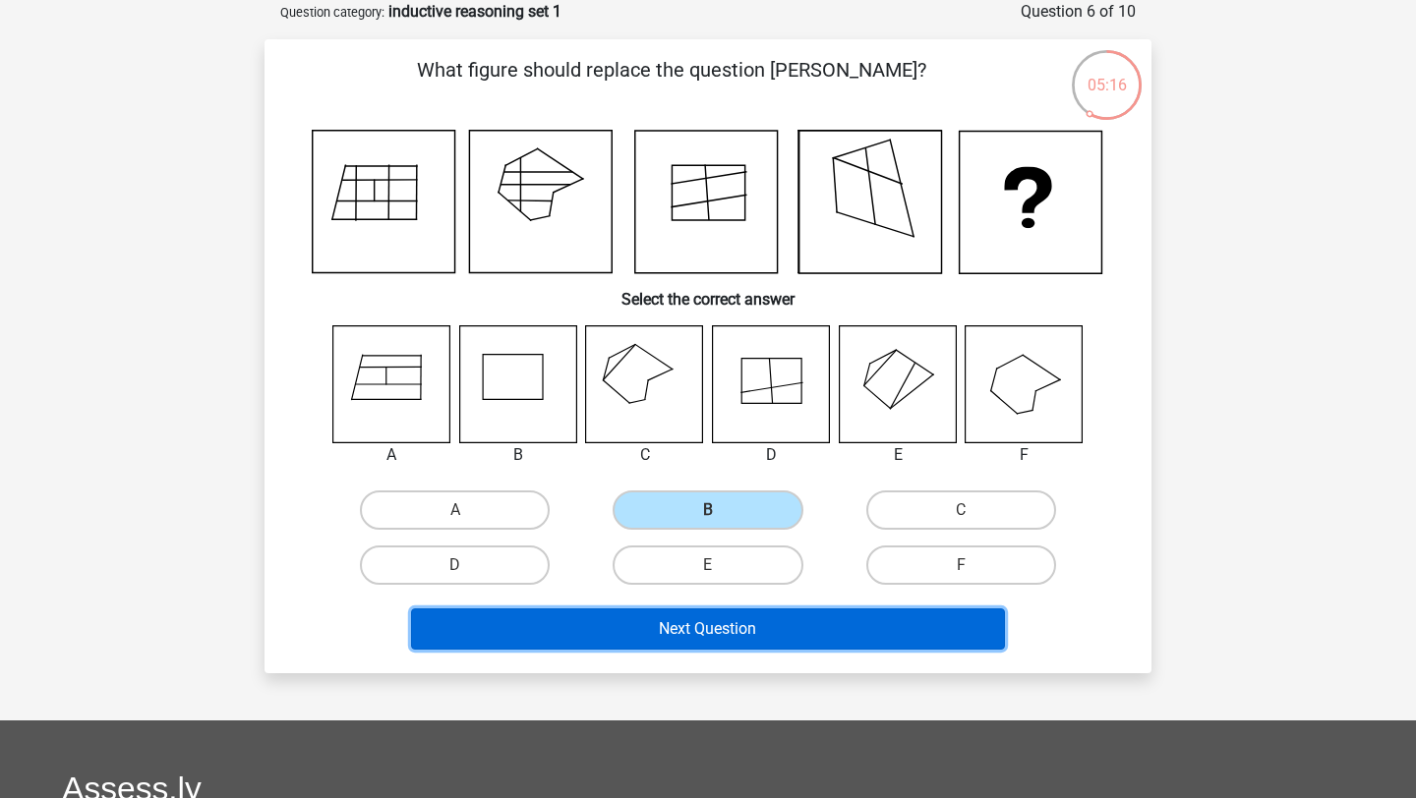
click at [710, 615] on button "Next Question" at bounding box center [708, 628] width 595 height 41
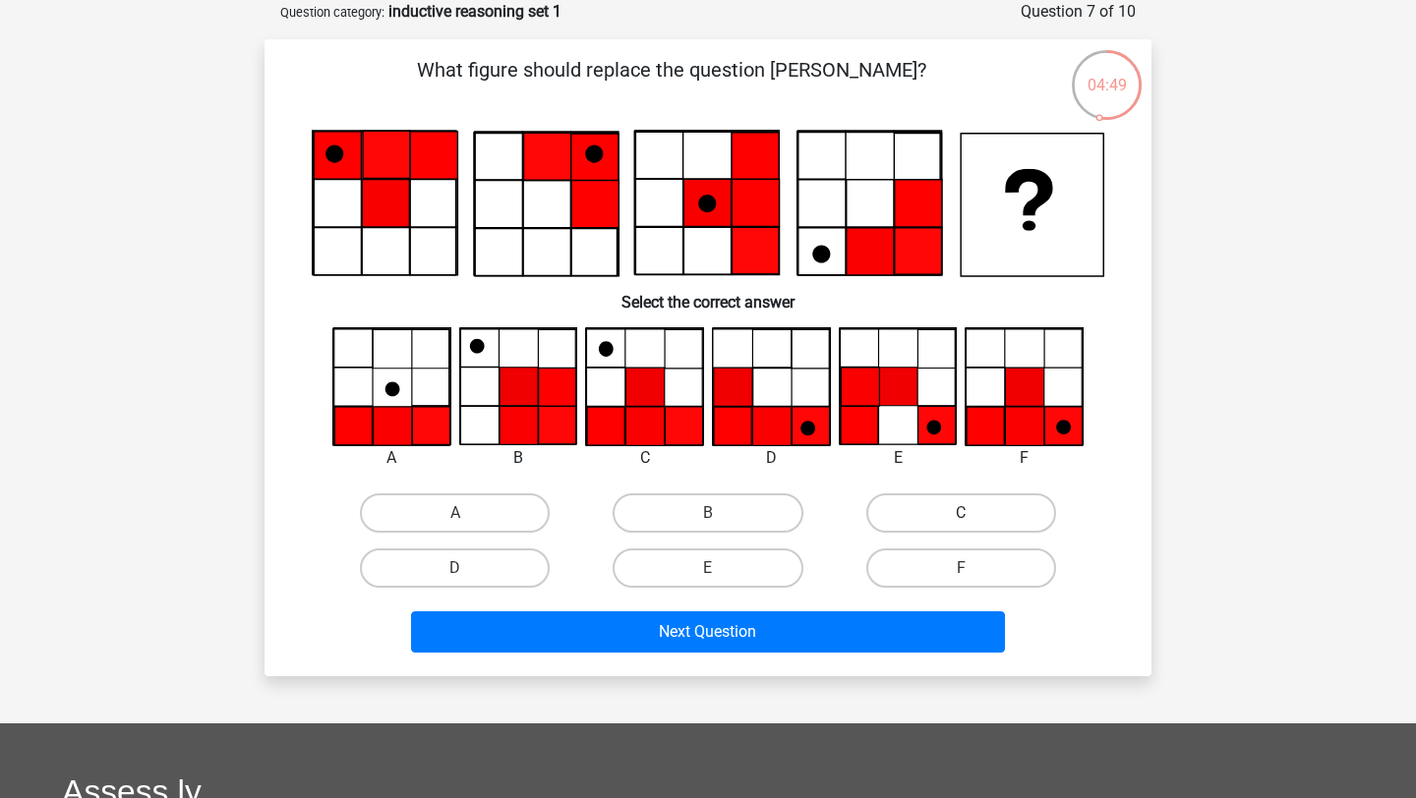
click at [935, 504] on label "C" at bounding box center [961, 512] width 190 height 39
click at [960, 513] on input "C" at bounding box center [966, 519] width 13 height 13
radio input "true"
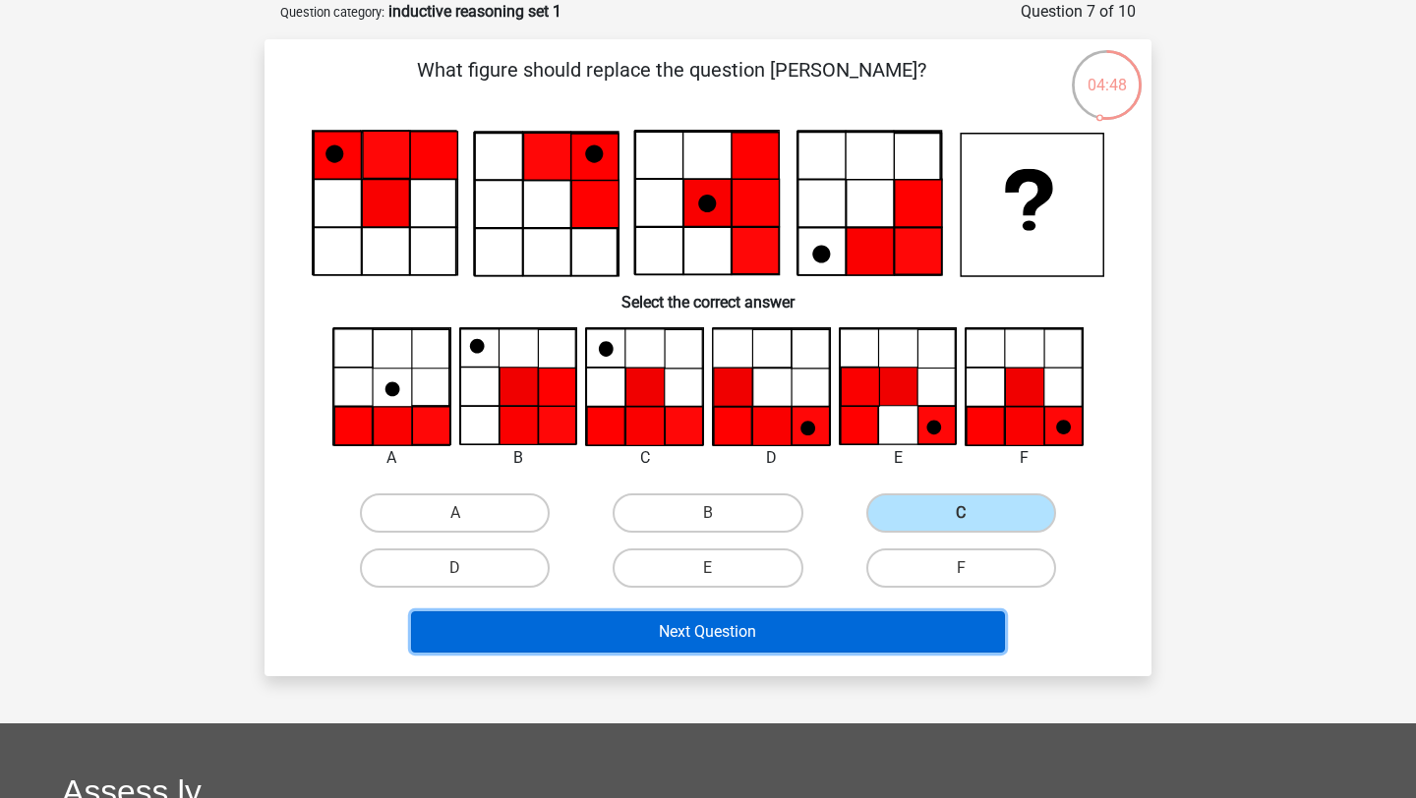
click at [791, 633] on button "Next Question" at bounding box center [708, 631] width 595 height 41
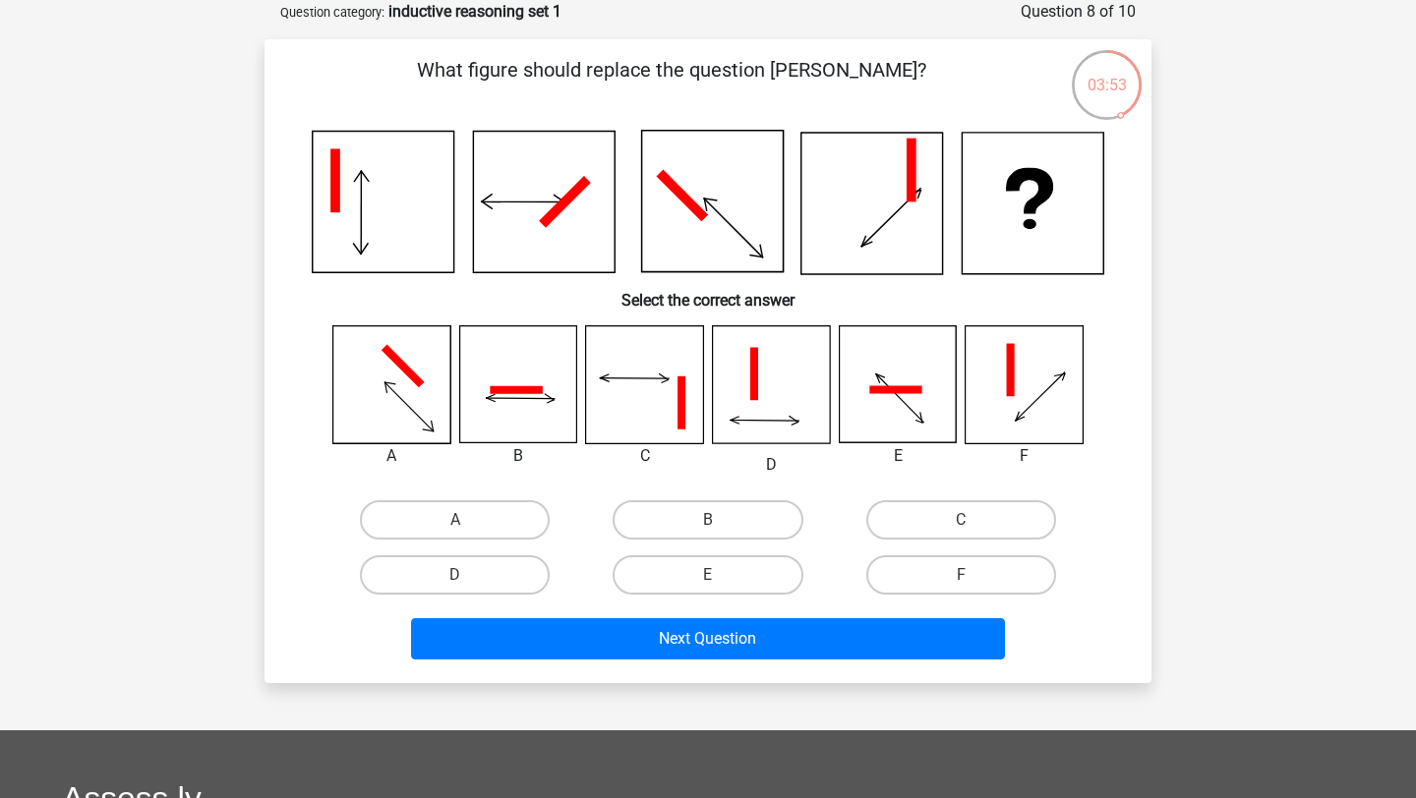
click at [720, 580] on input "E" at bounding box center [714, 581] width 13 height 13
radio input "true"
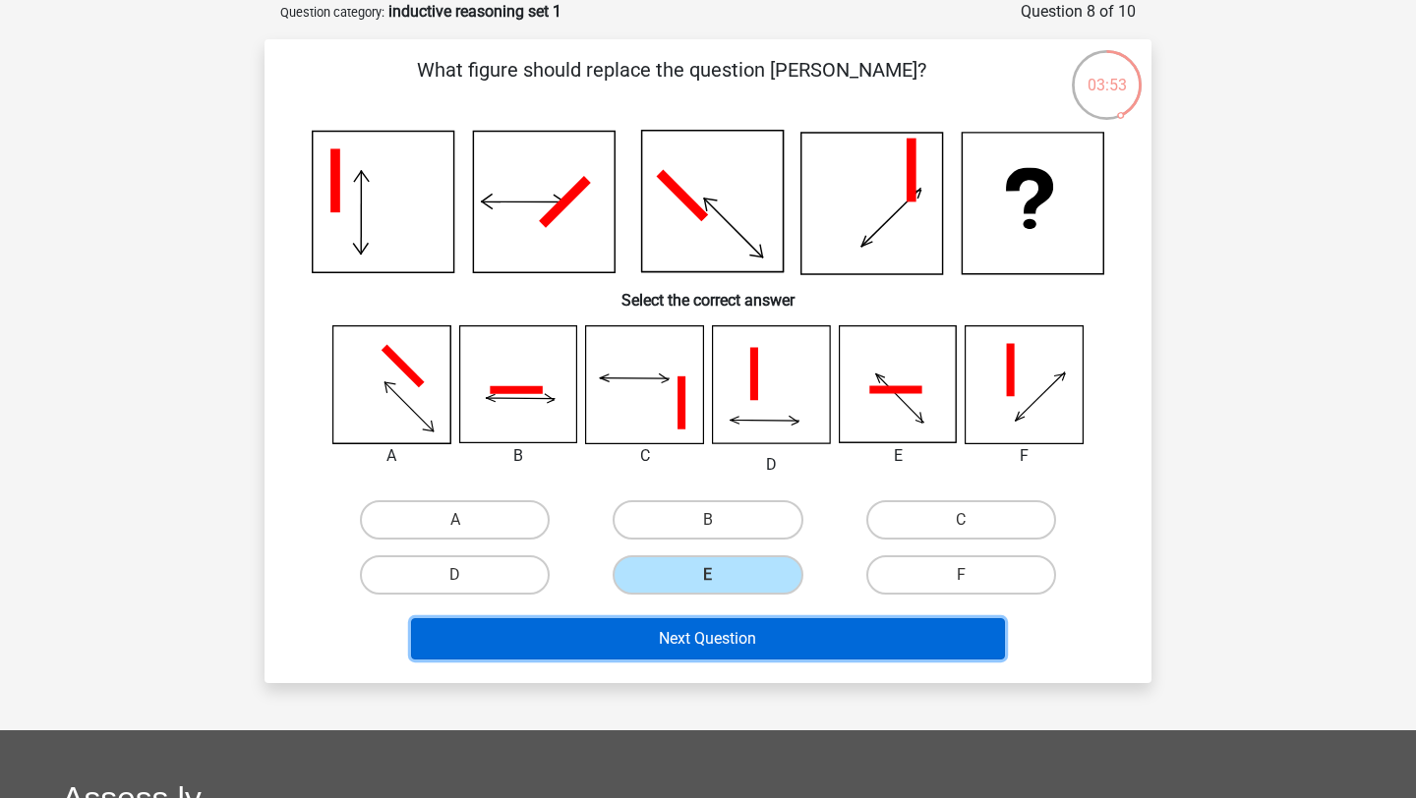
click at [723, 622] on button "Next Question" at bounding box center [708, 638] width 595 height 41
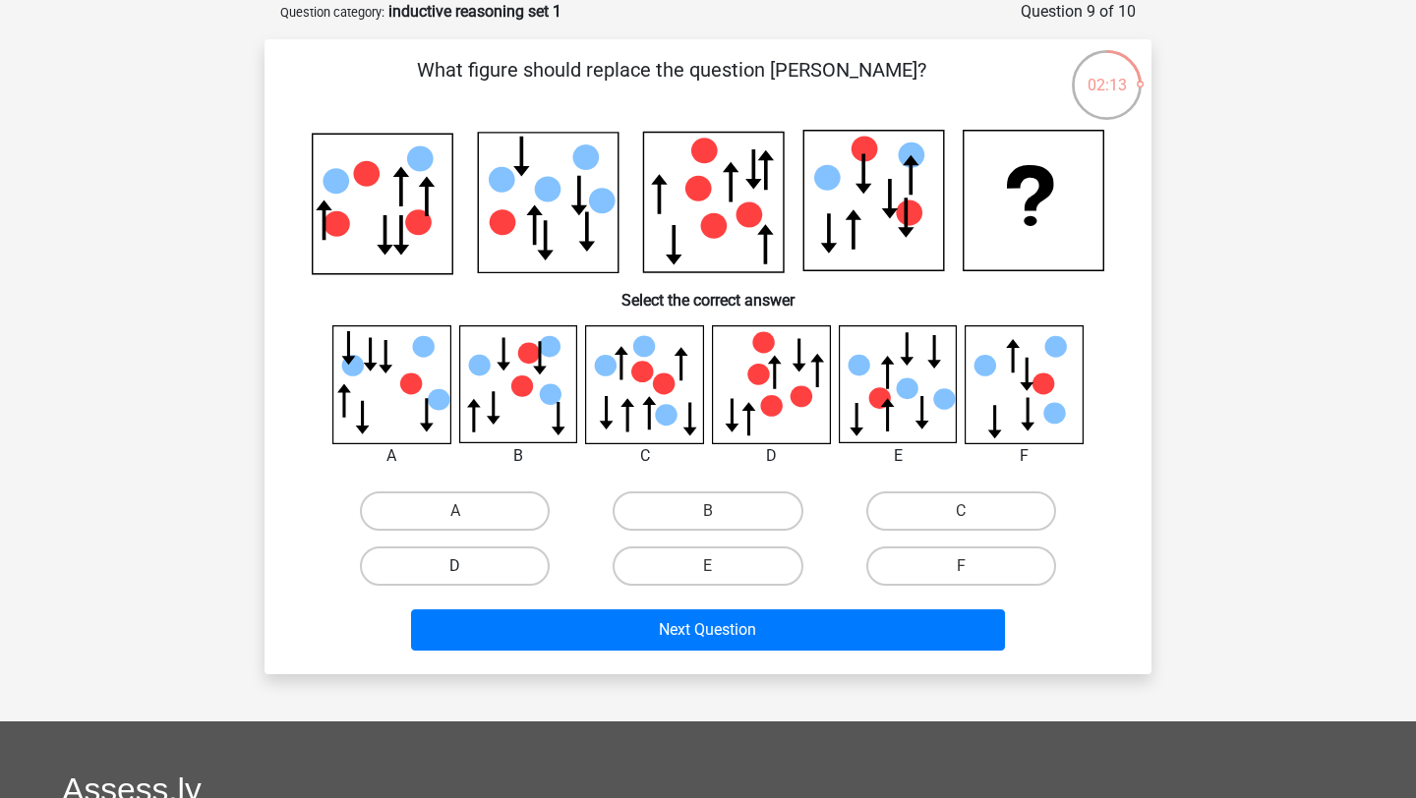
click at [512, 573] on label "D" at bounding box center [455, 566] width 190 height 39
click at [468, 573] on input "D" at bounding box center [461, 572] width 13 height 13
radio input "true"
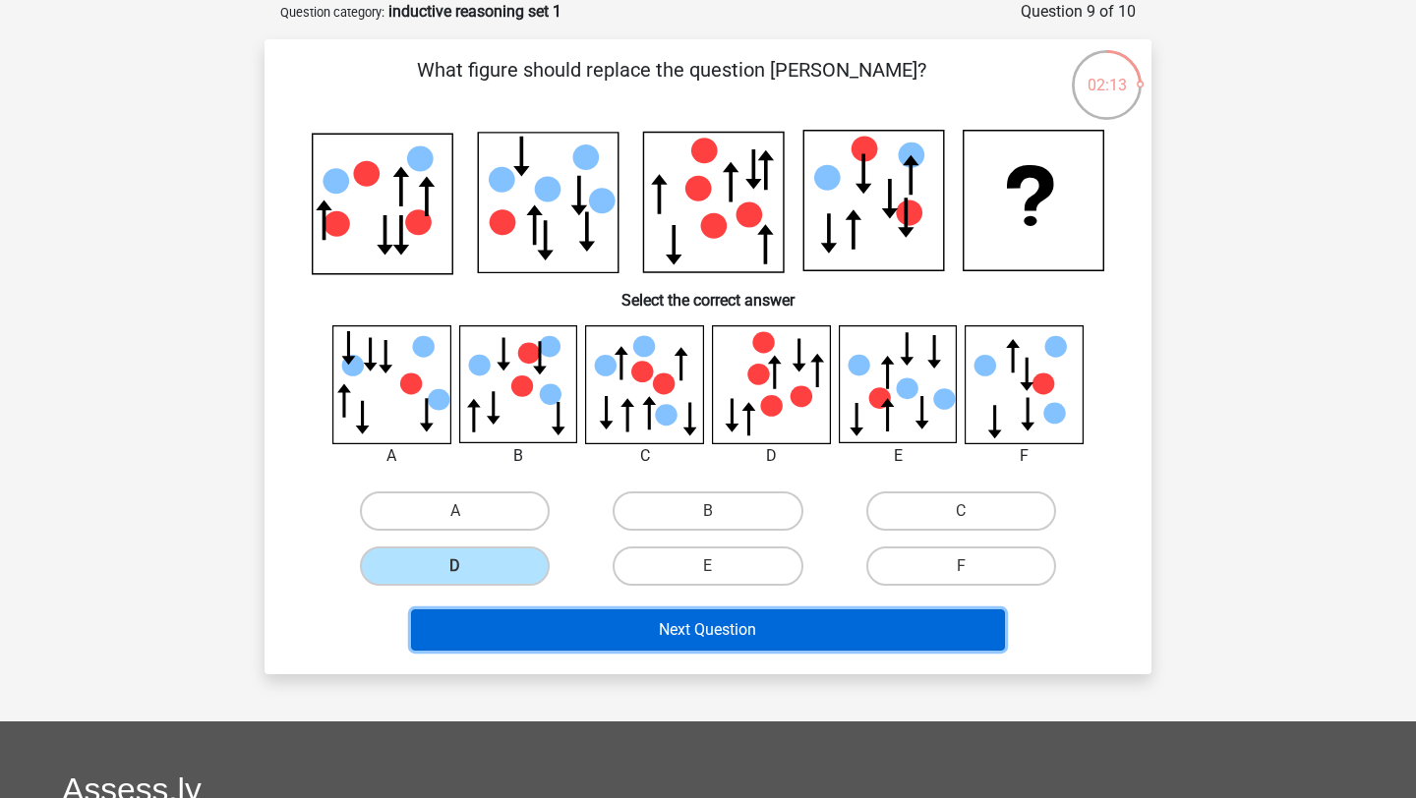
click at [557, 622] on button "Next Question" at bounding box center [708, 629] width 595 height 41
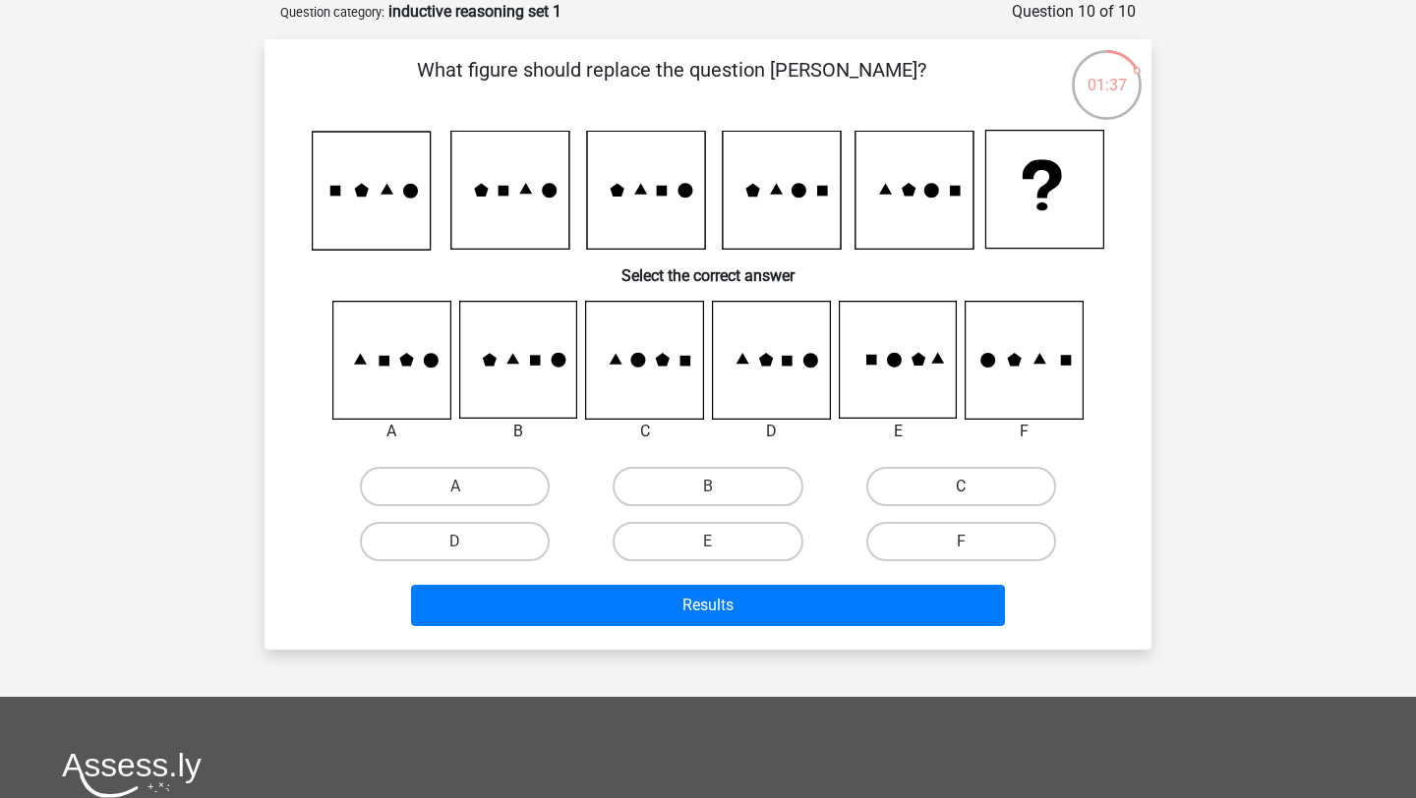
click at [928, 486] on label "C" at bounding box center [961, 486] width 190 height 39
click at [960, 487] on input "C" at bounding box center [966, 493] width 13 height 13
radio input "true"
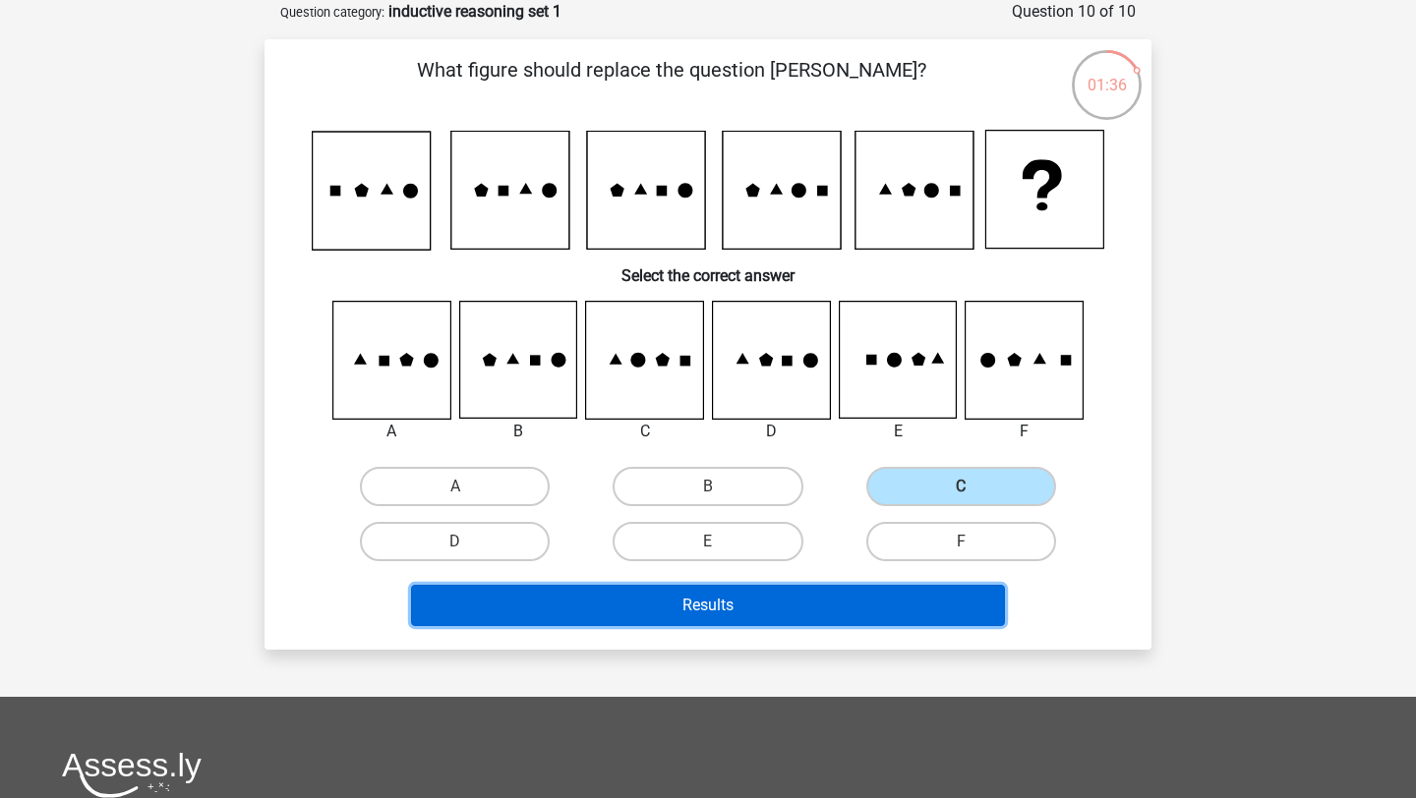
click at [770, 616] on button "Results" at bounding box center [708, 605] width 595 height 41
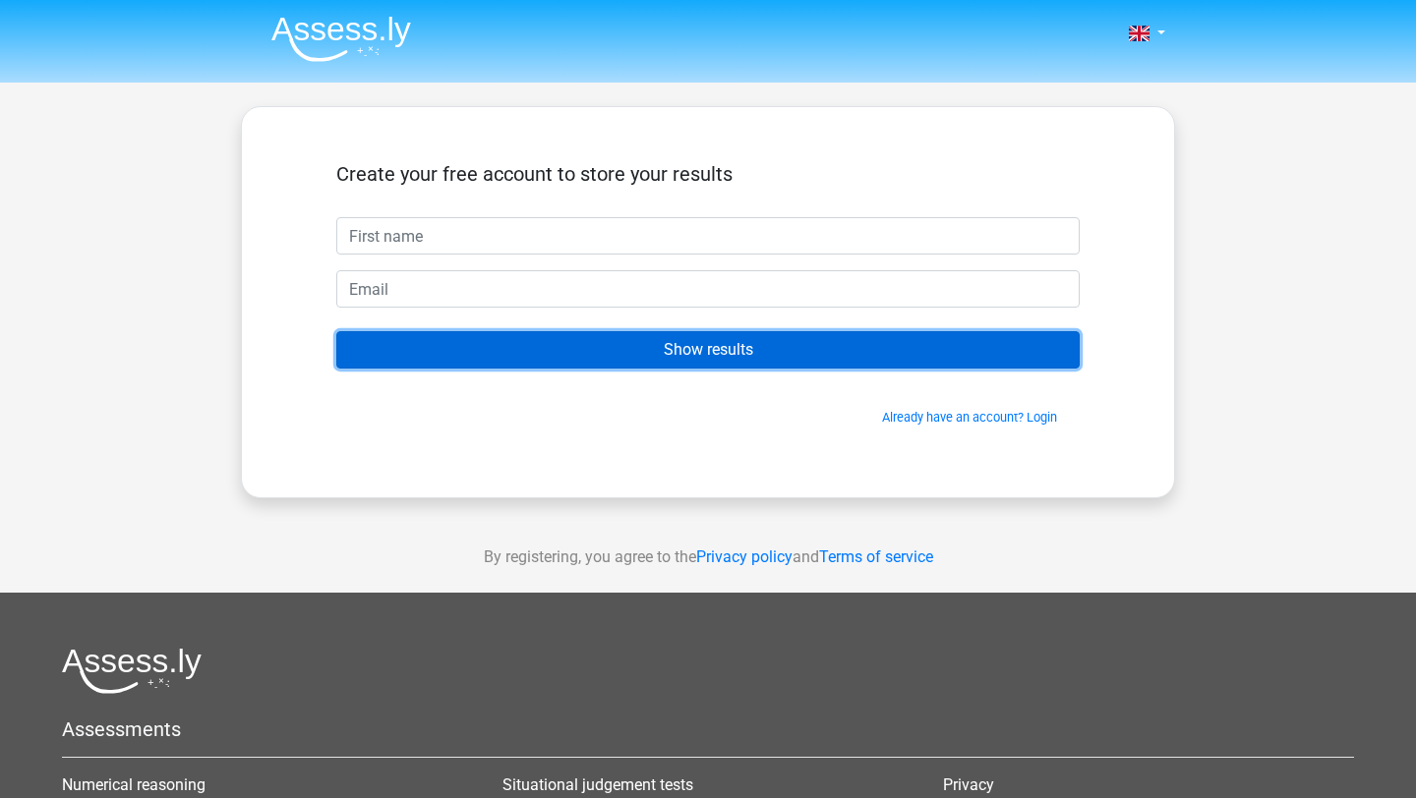
click at [774, 350] on input "Show results" at bounding box center [707, 349] width 743 height 37
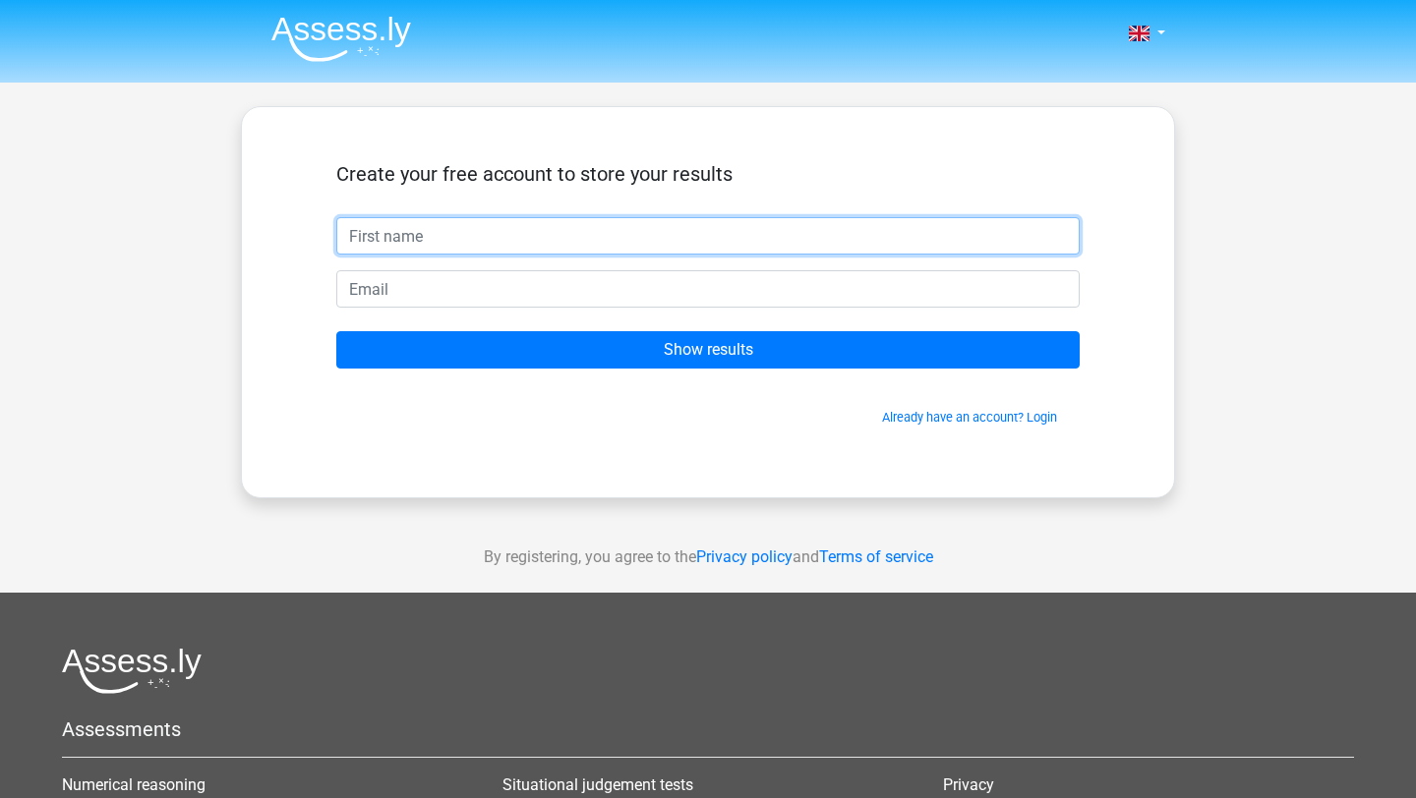
click at [729, 222] on input "text" at bounding box center [707, 235] width 743 height 37
type input "[PERSON_NAME]"
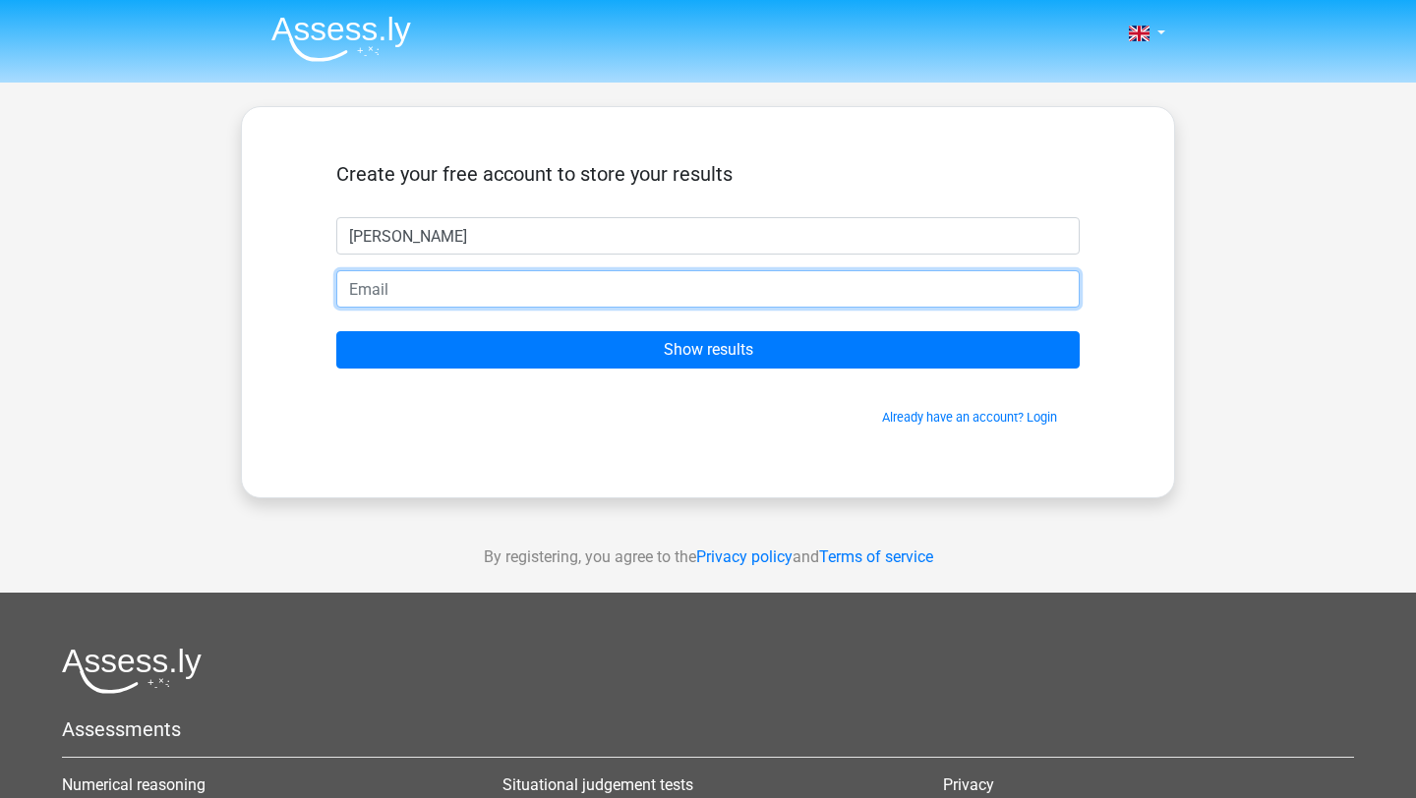
click at [534, 283] on input "email" at bounding box center [707, 288] width 743 height 37
type input "[PERSON_NAME][EMAIL_ADDRESS][DOMAIN_NAME]"
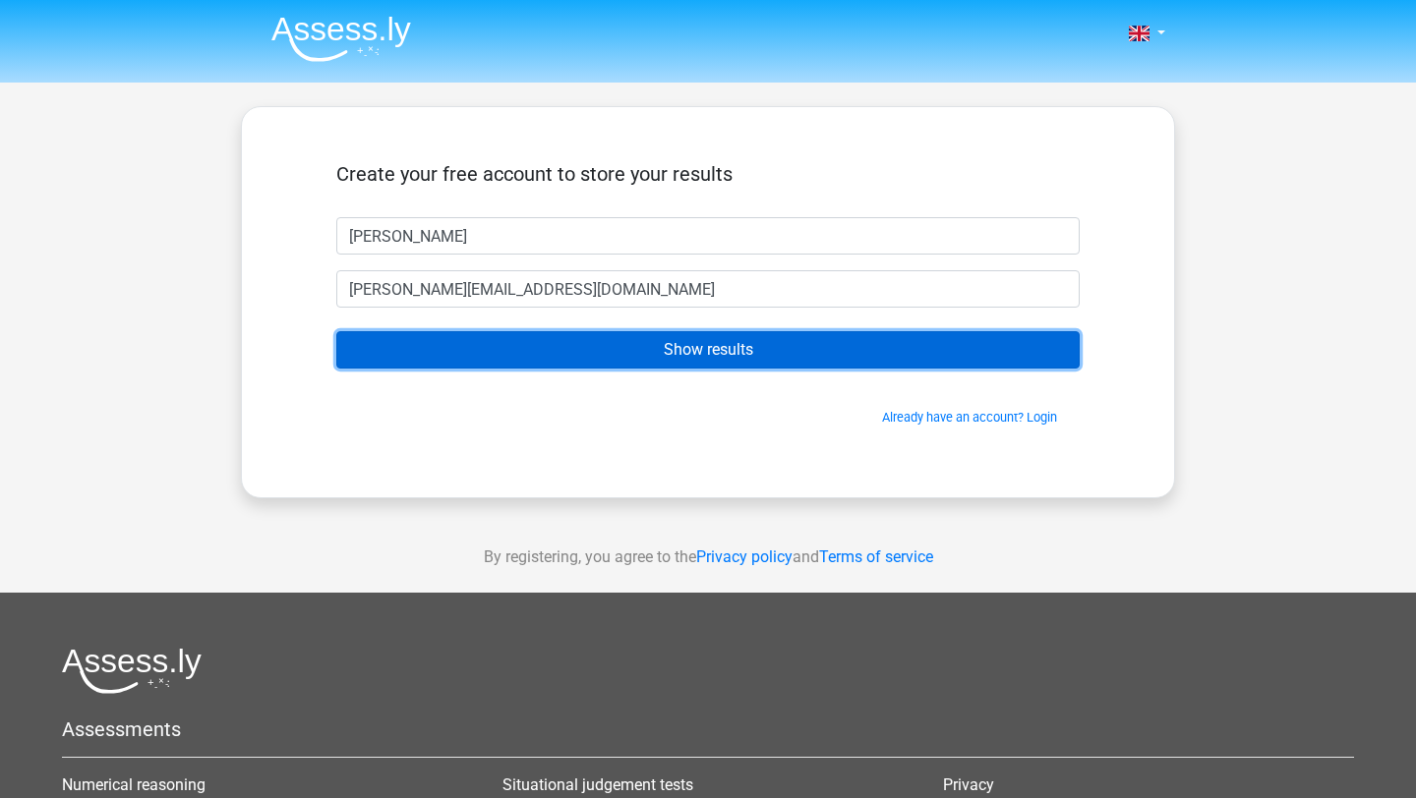
click at [531, 343] on input "Show results" at bounding box center [707, 349] width 743 height 37
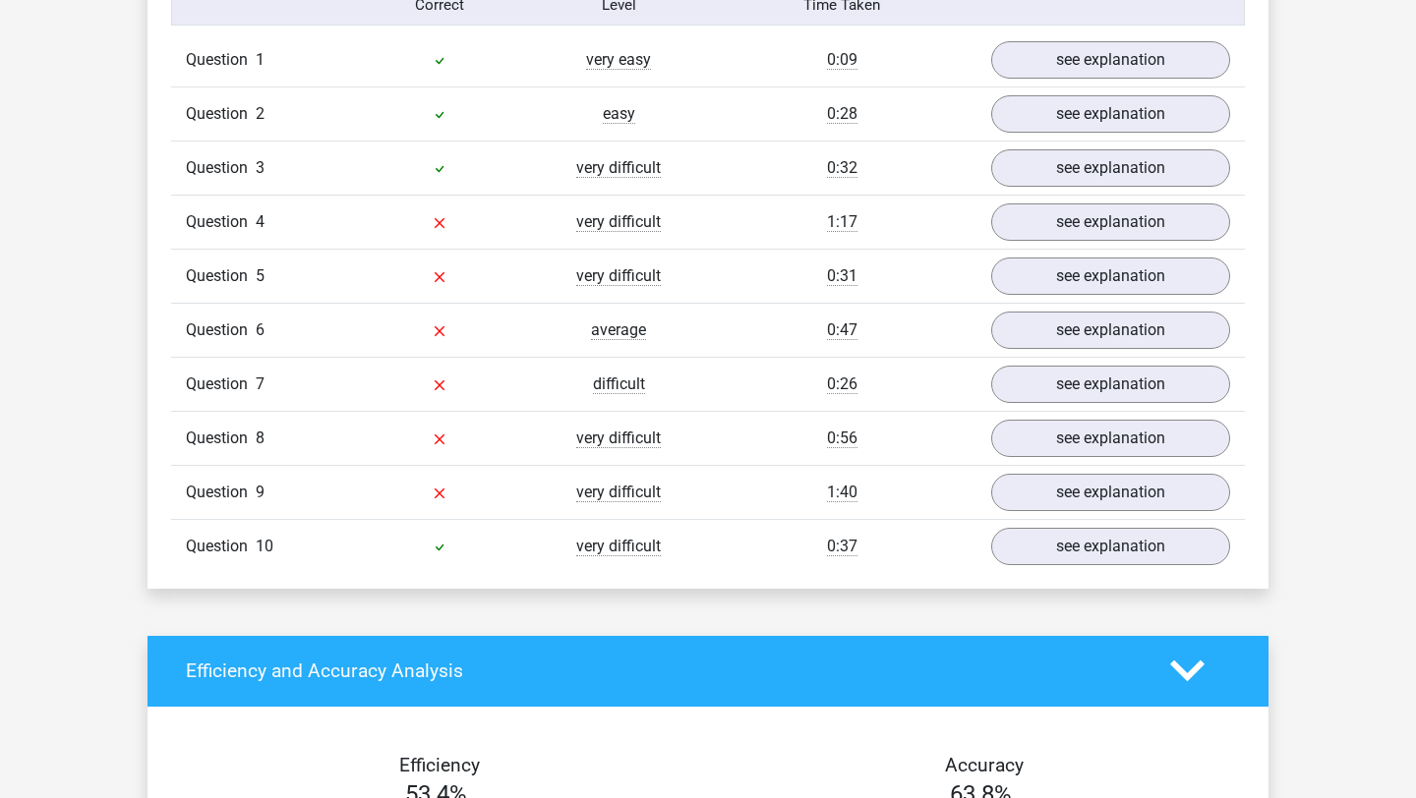
scroll to position [1489, 0]
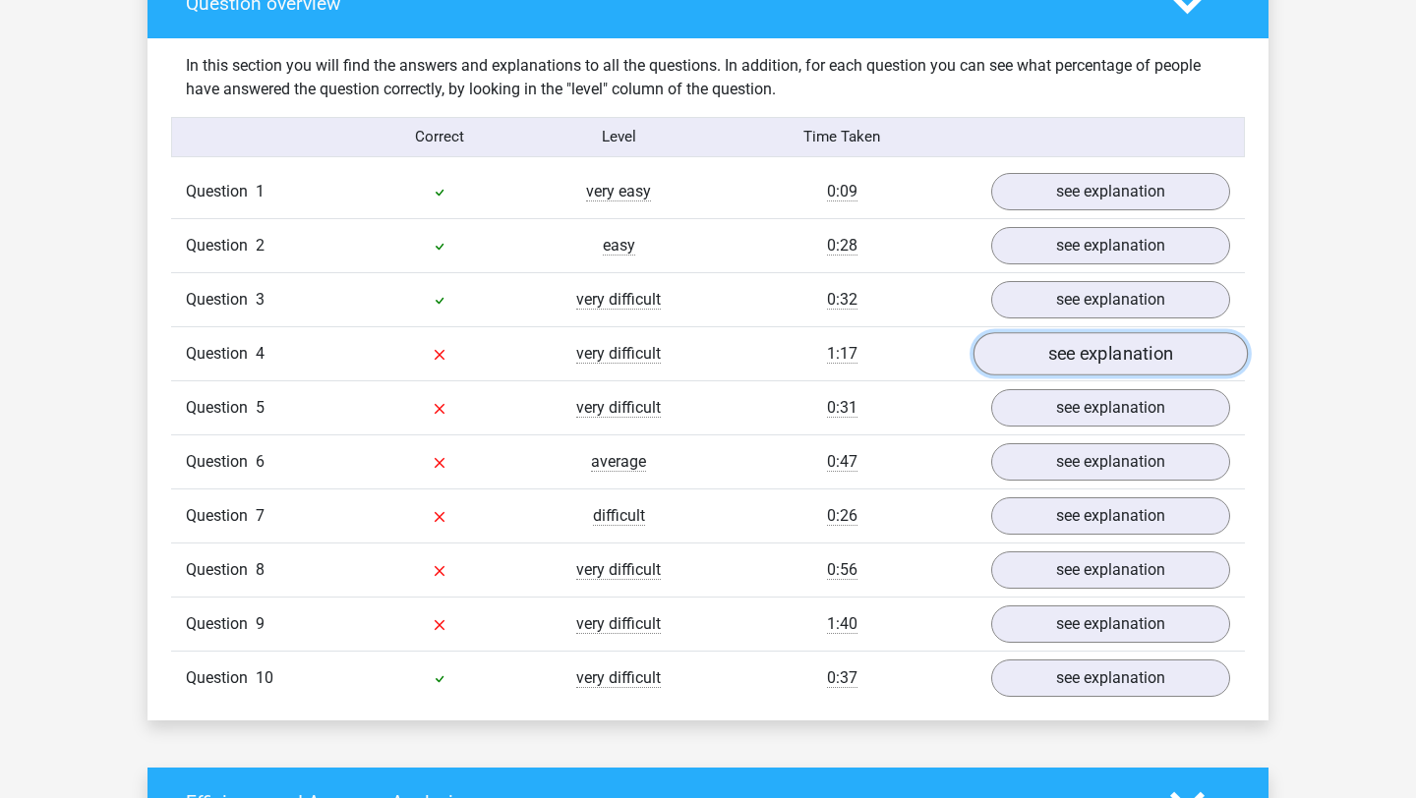
click at [1102, 362] on link "see explanation" at bounding box center [1110, 353] width 274 height 43
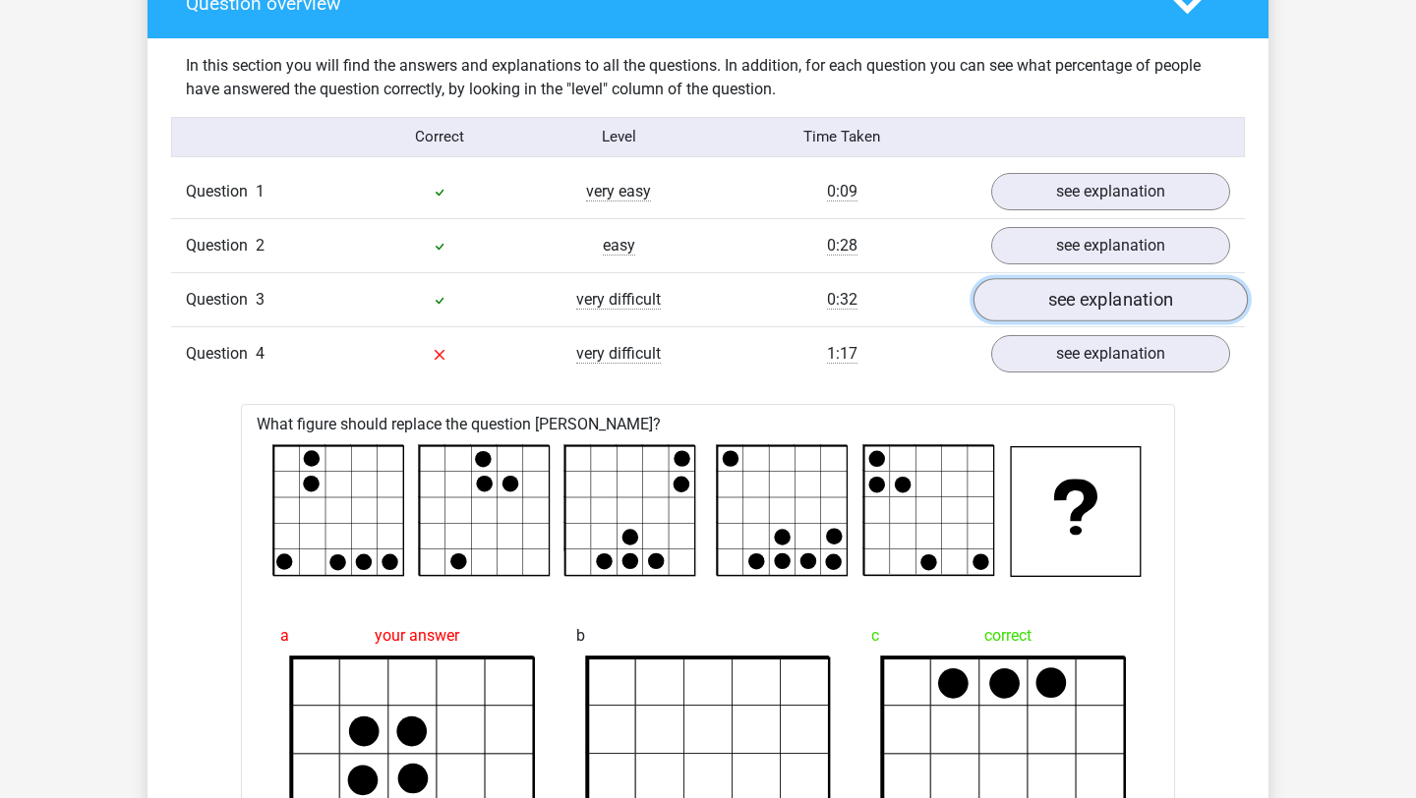
click at [1113, 290] on link "see explanation" at bounding box center [1110, 299] width 274 height 43
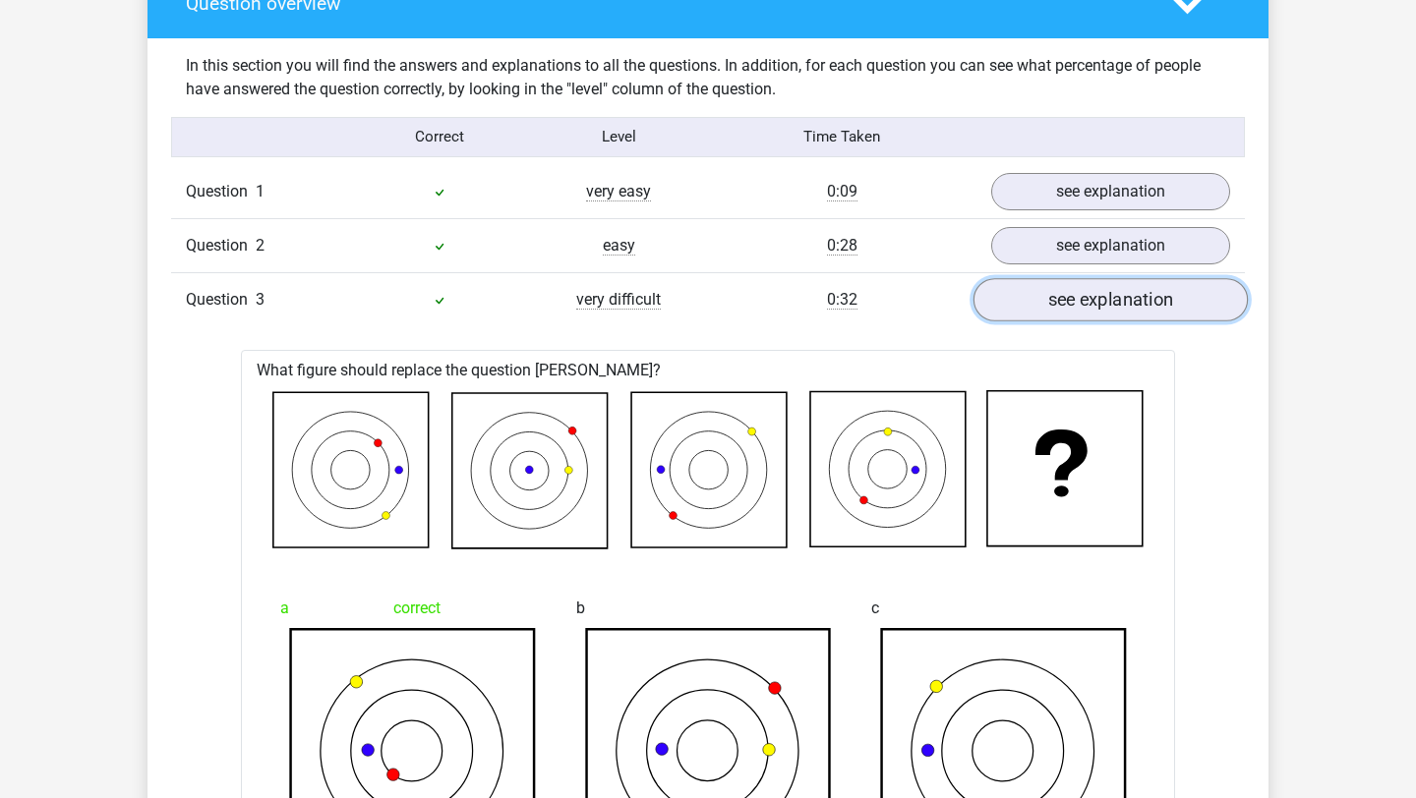
click at [1108, 316] on link "see explanation" at bounding box center [1110, 299] width 274 height 43
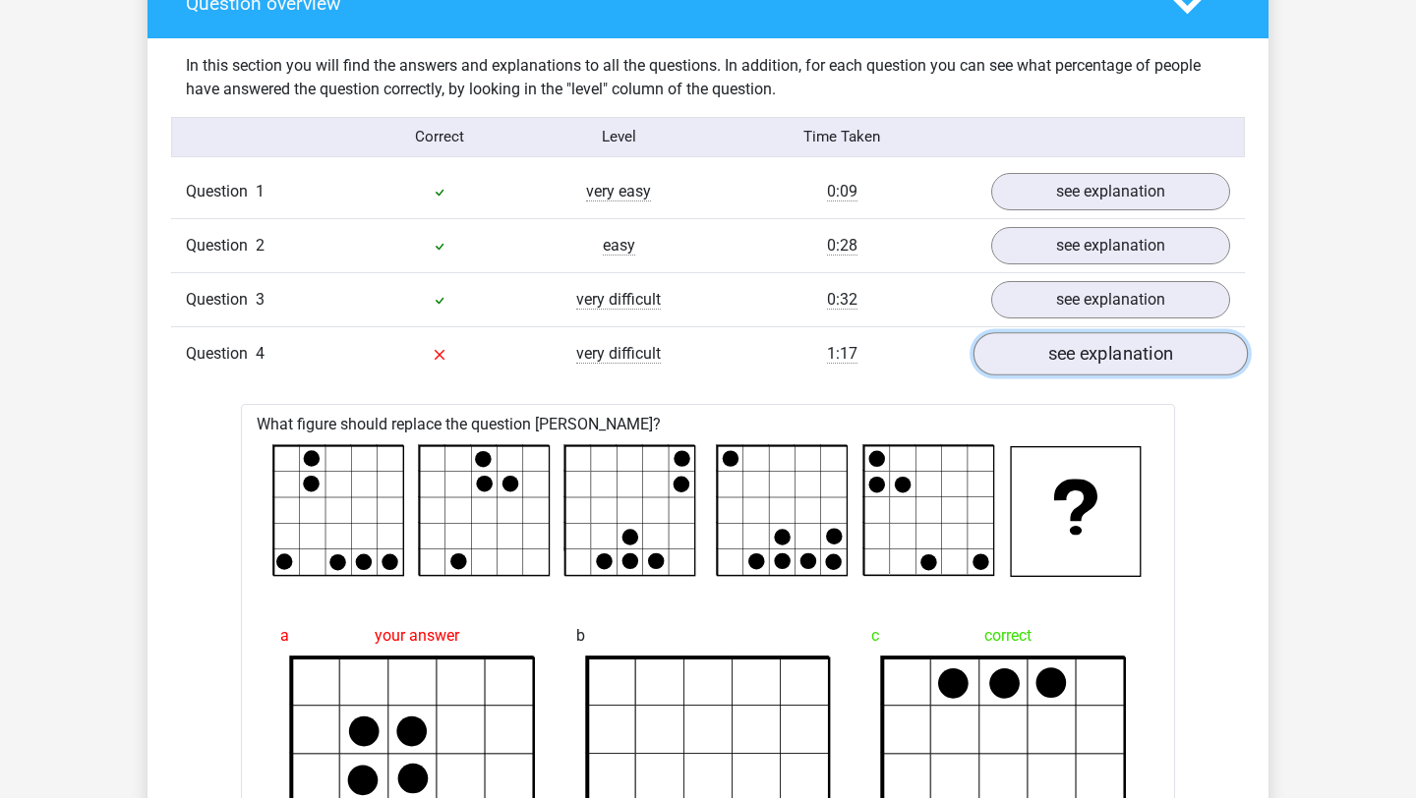
click at [1105, 369] on link "see explanation" at bounding box center [1110, 353] width 274 height 43
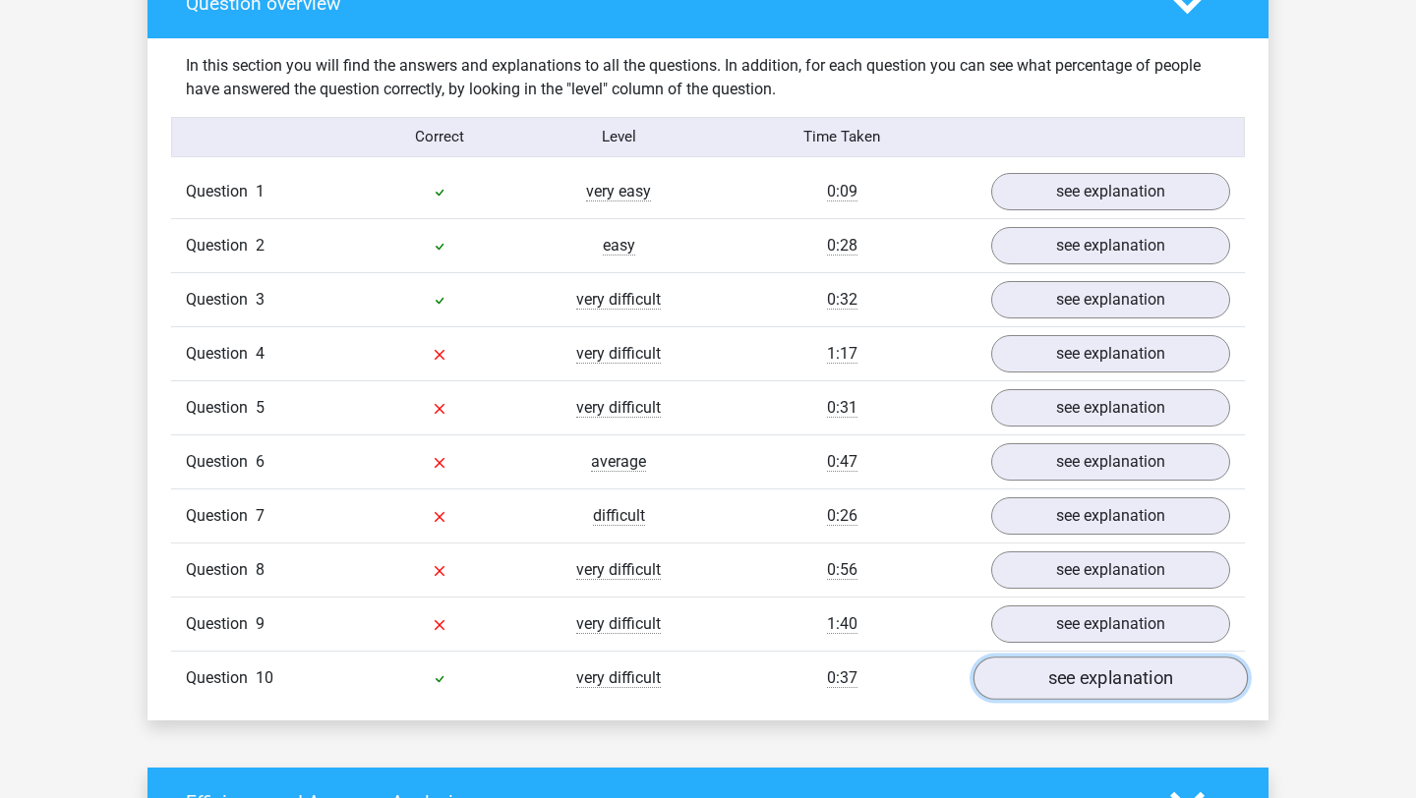
click at [1103, 689] on link "see explanation" at bounding box center [1110, 678] width 274 height 43
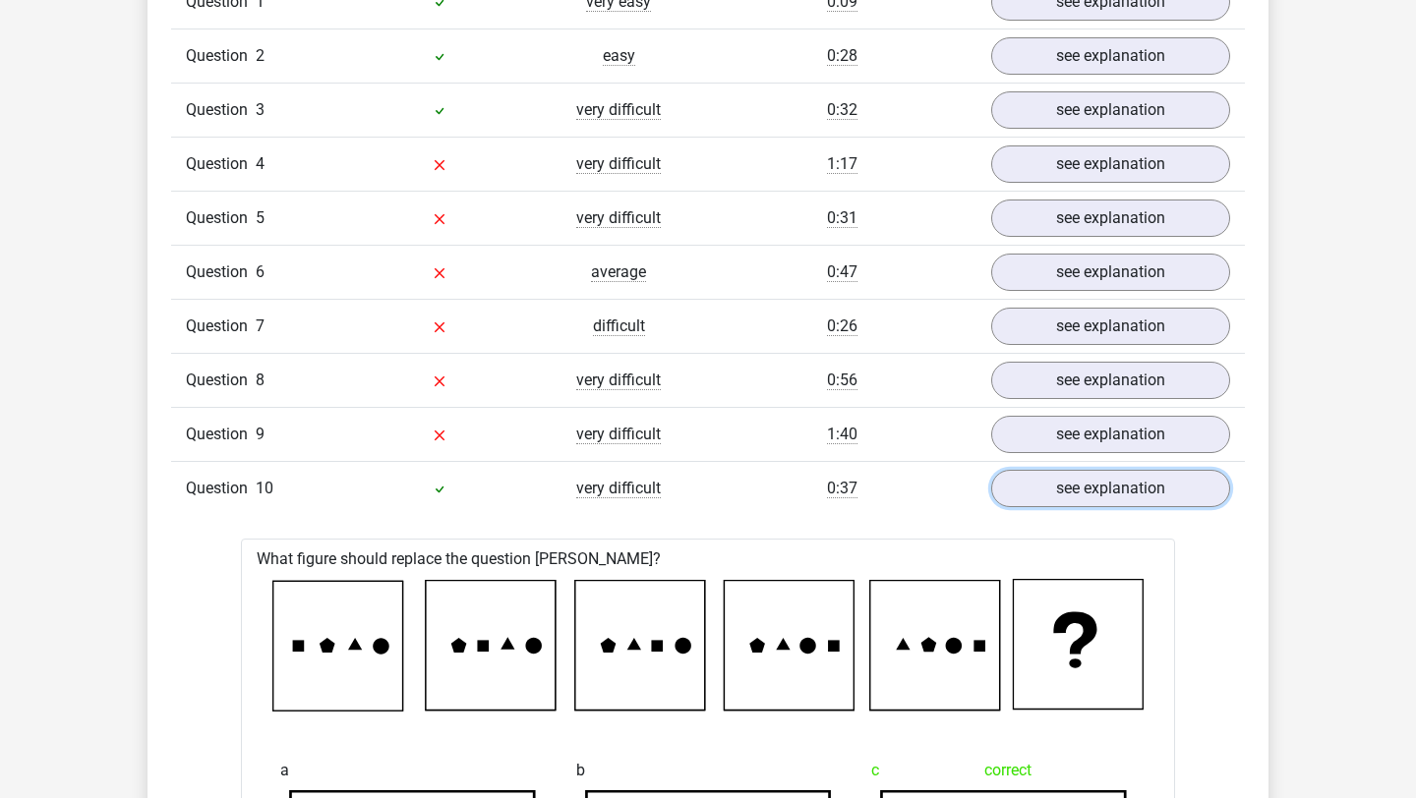
scroll to position [1541, 0]
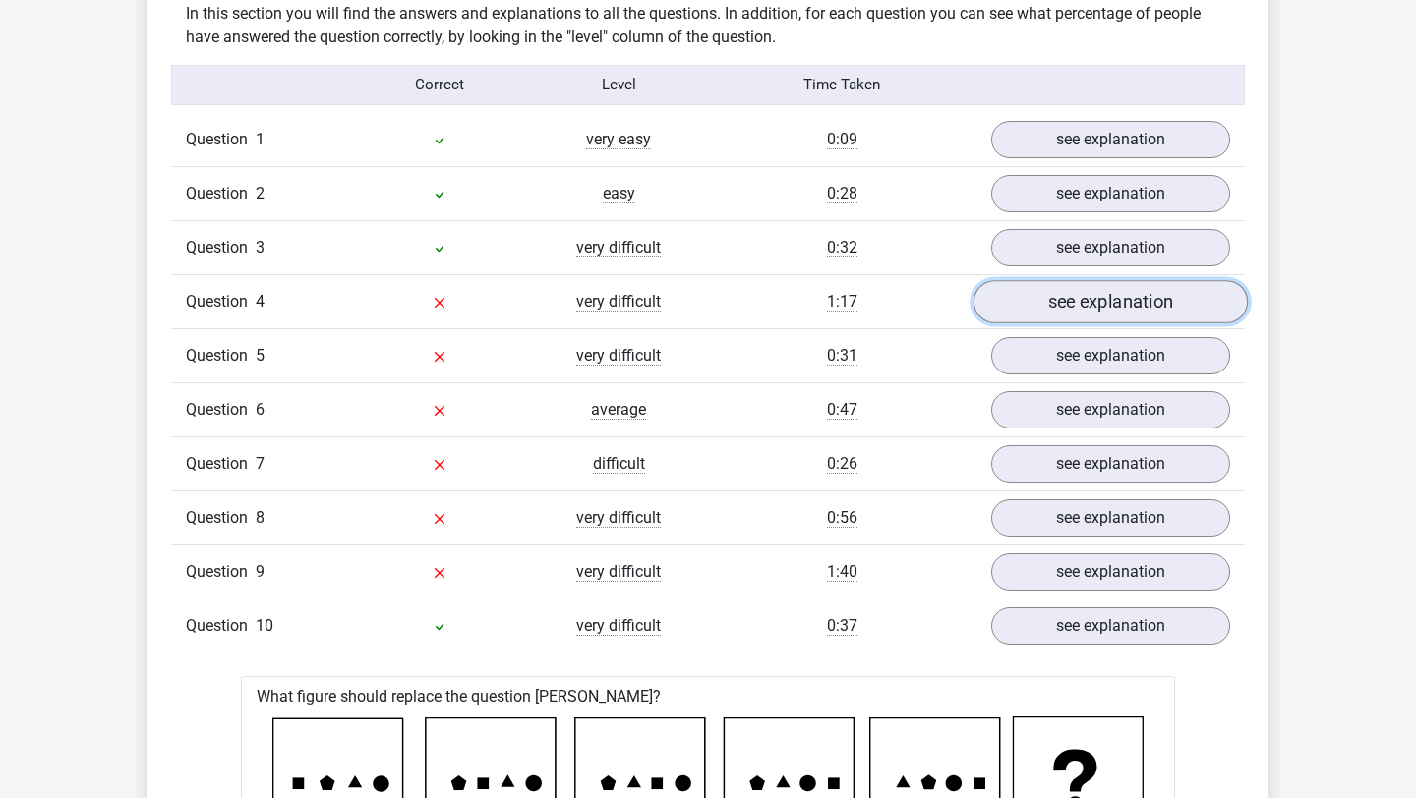
click at [1163, 314] on link "see explanation" at bounding box center [1110, 301] width 274 height 43
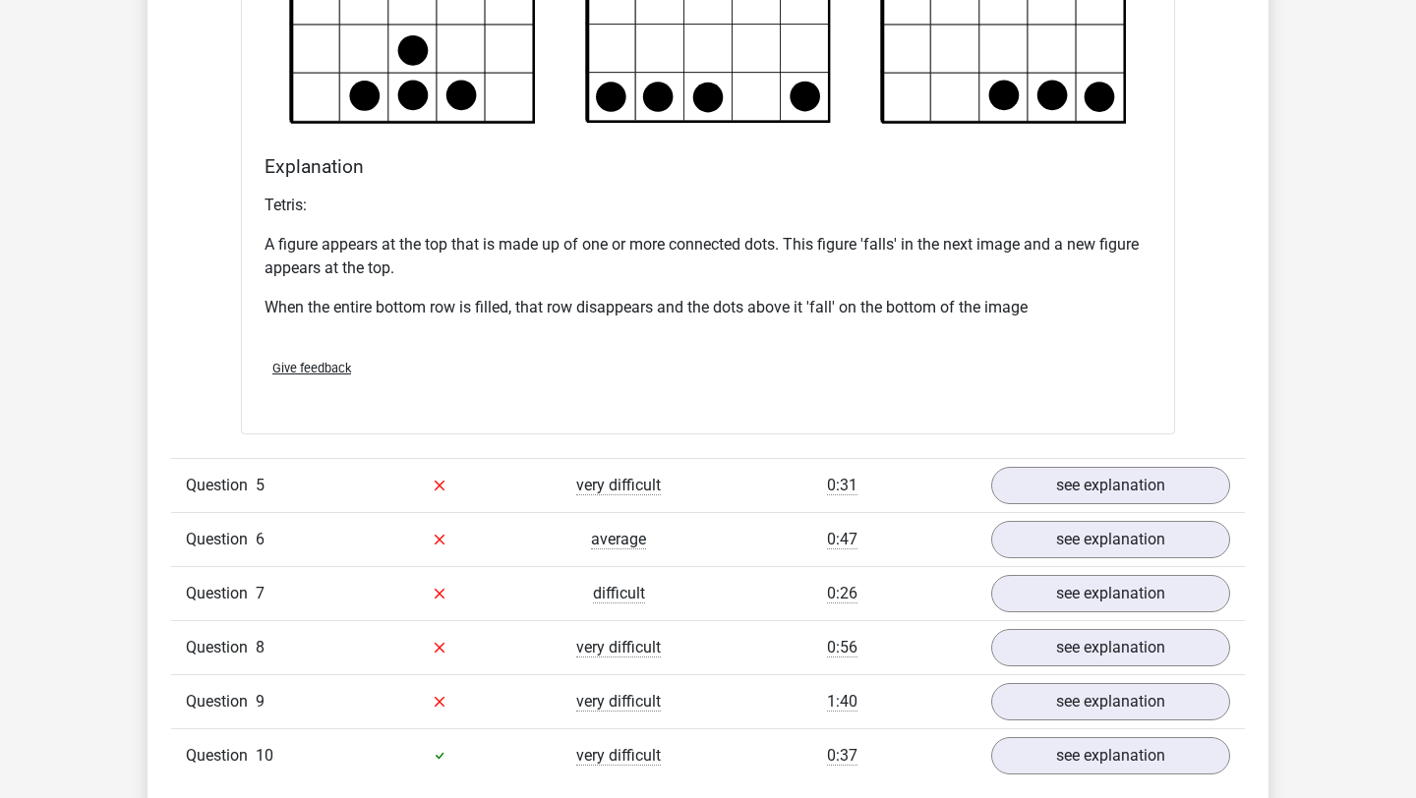
scroll to position [2584, 0]
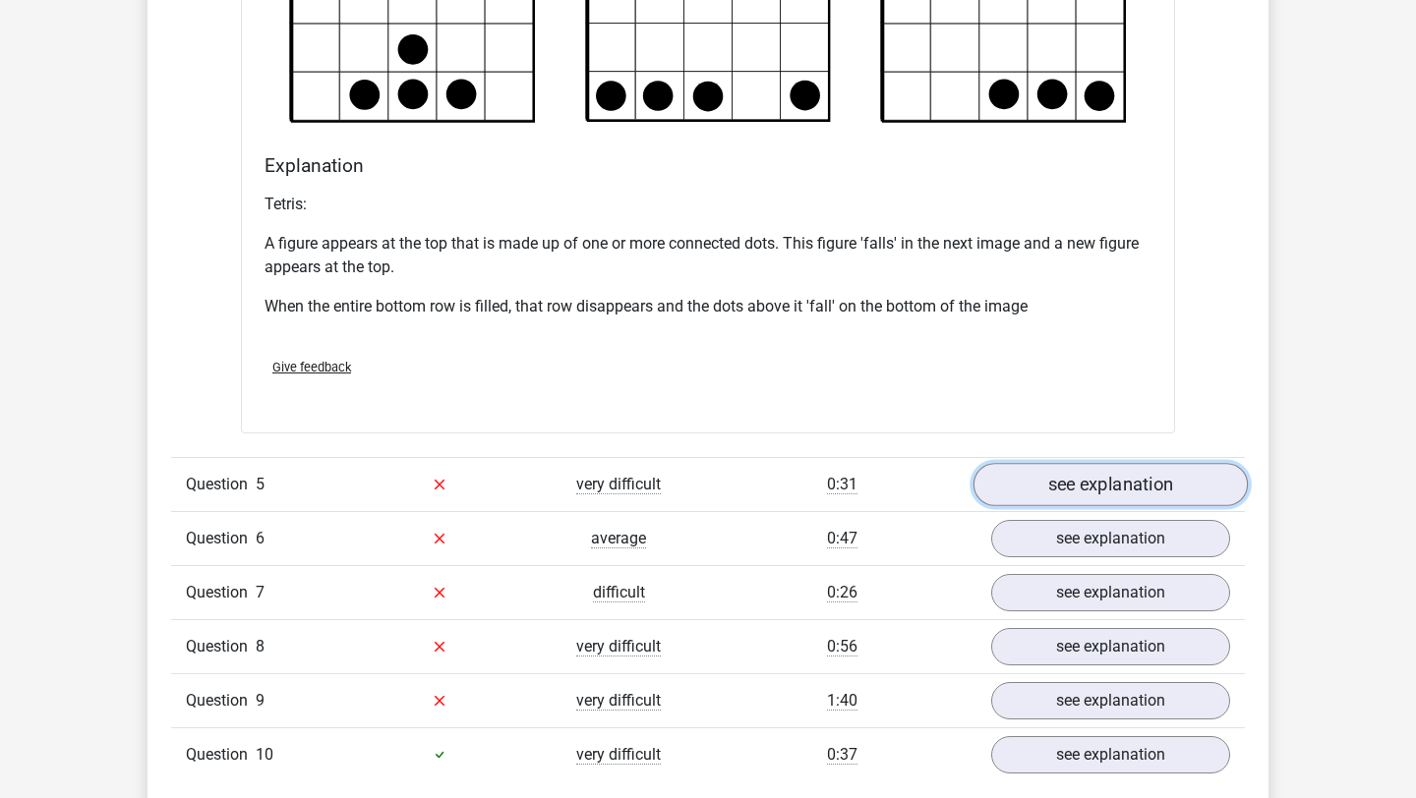
click at [1063, 478] on link "see explanation" at bounding box center [1110, 484] width 274 height 43
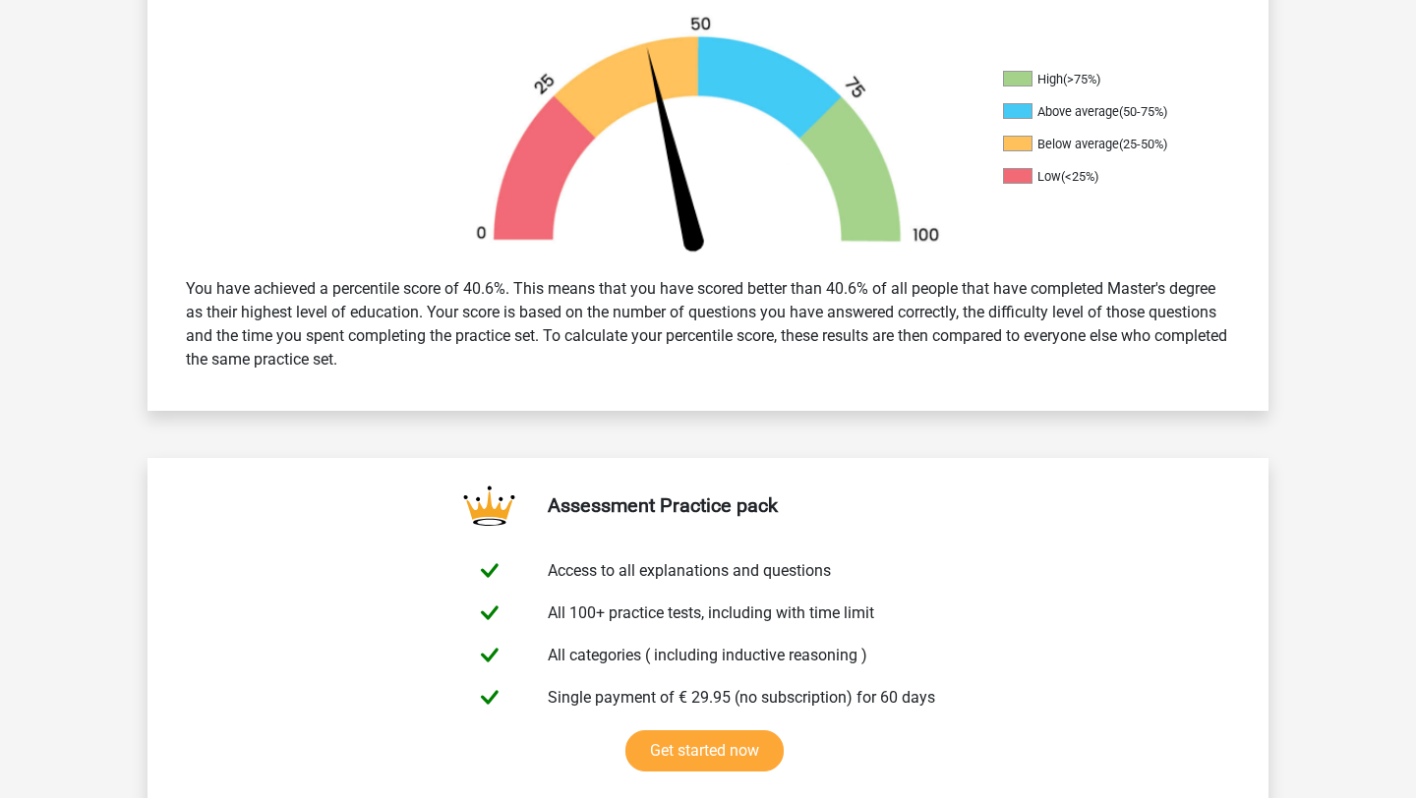
scroll to position [560, 0]
